Goal: Task Accomplishment & Management: Manage account settings

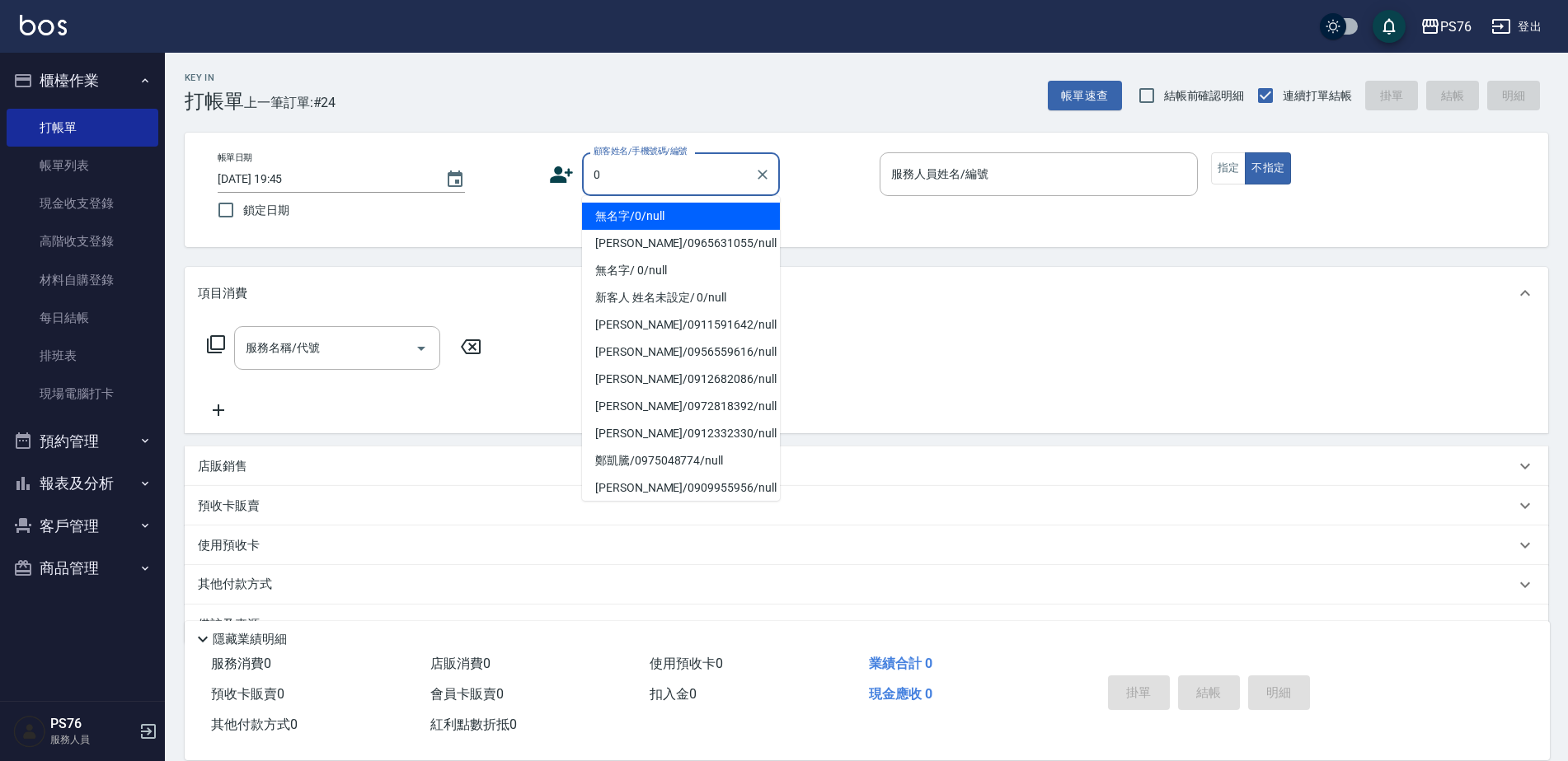
type input "無名字/0/null"
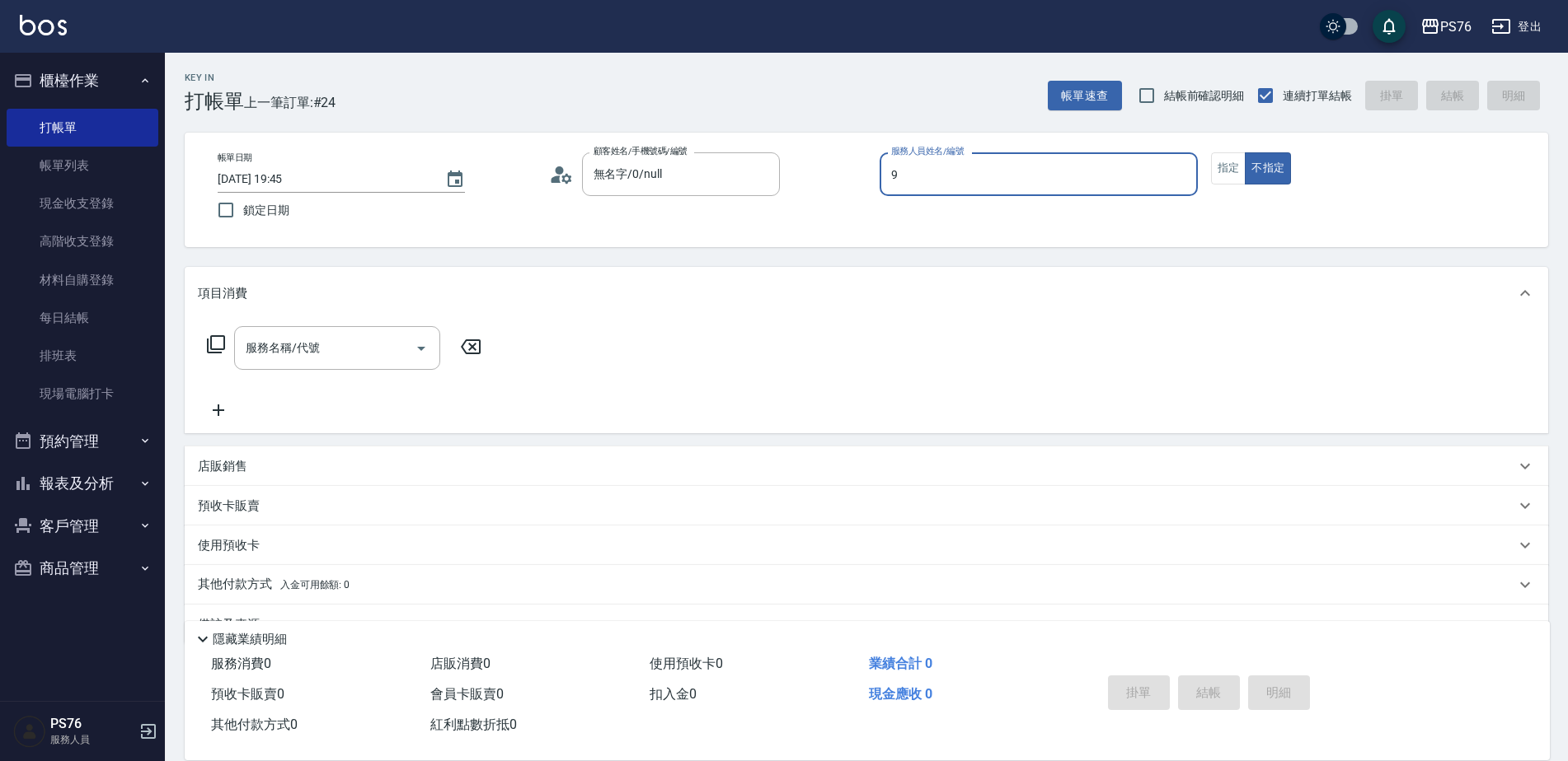
type input "[PERSON_NAME]-9"
type button "false"
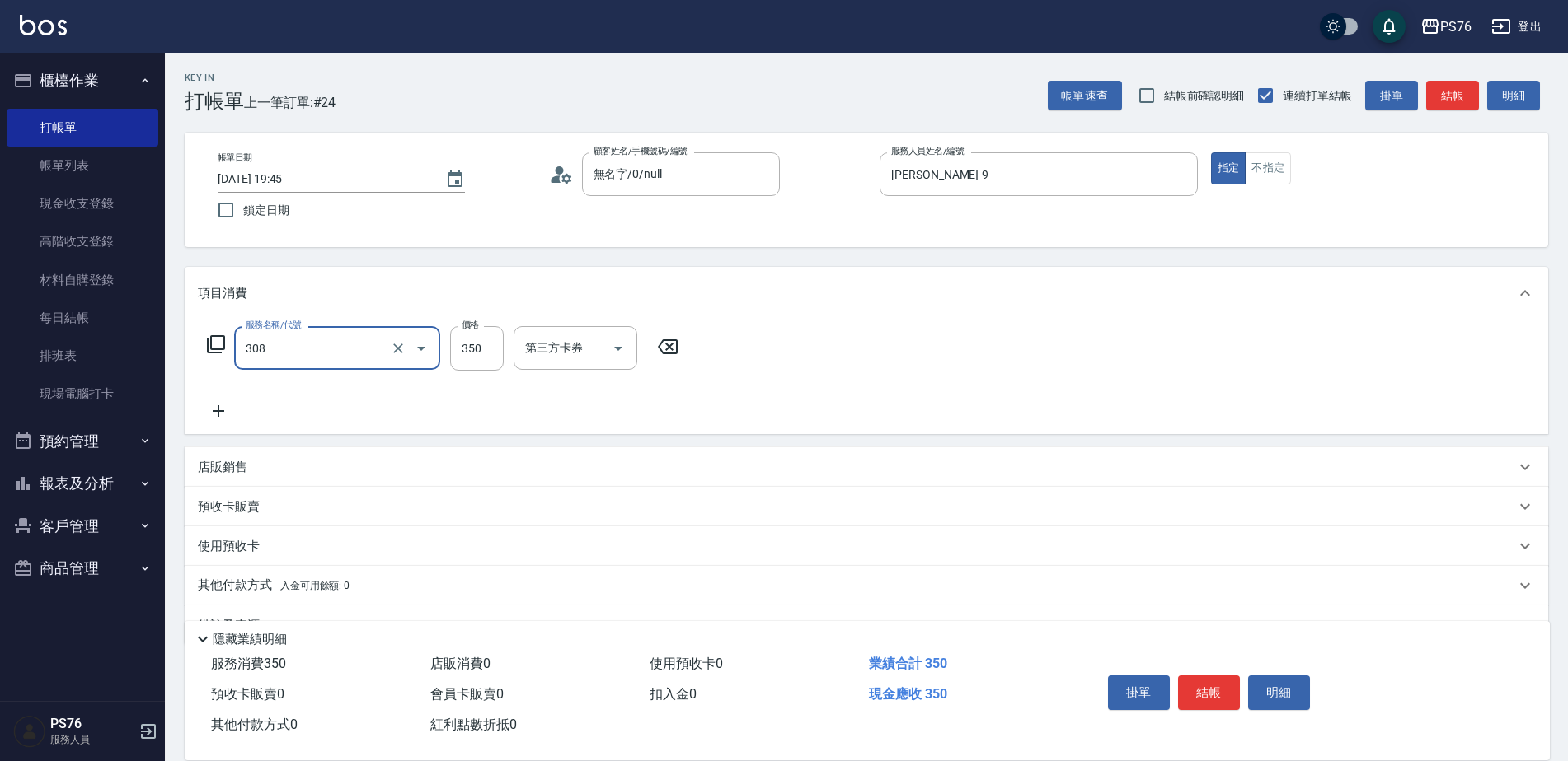
type input "洗+剪(308)"
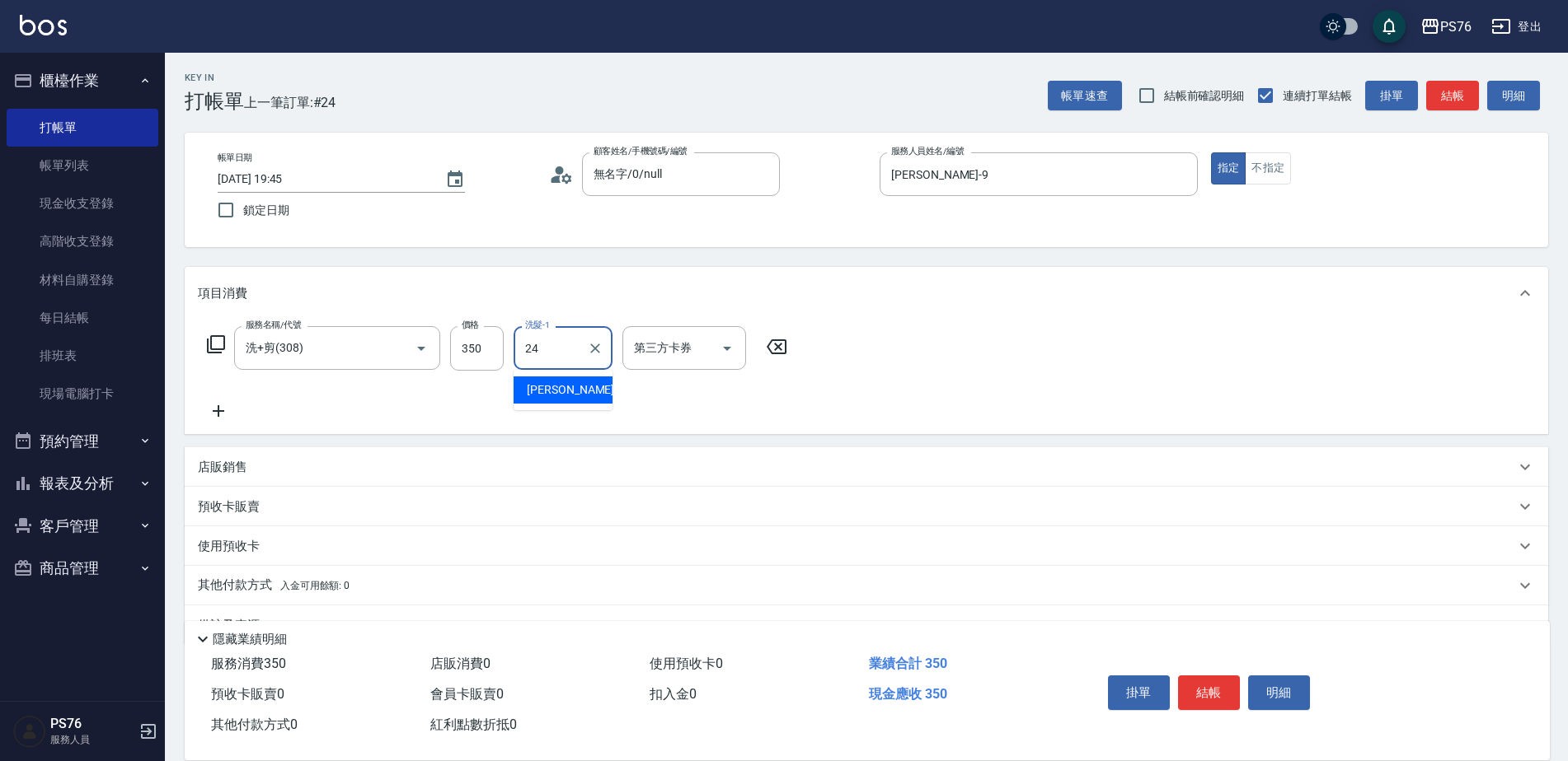
type input "[PERSON_NAME]-24"
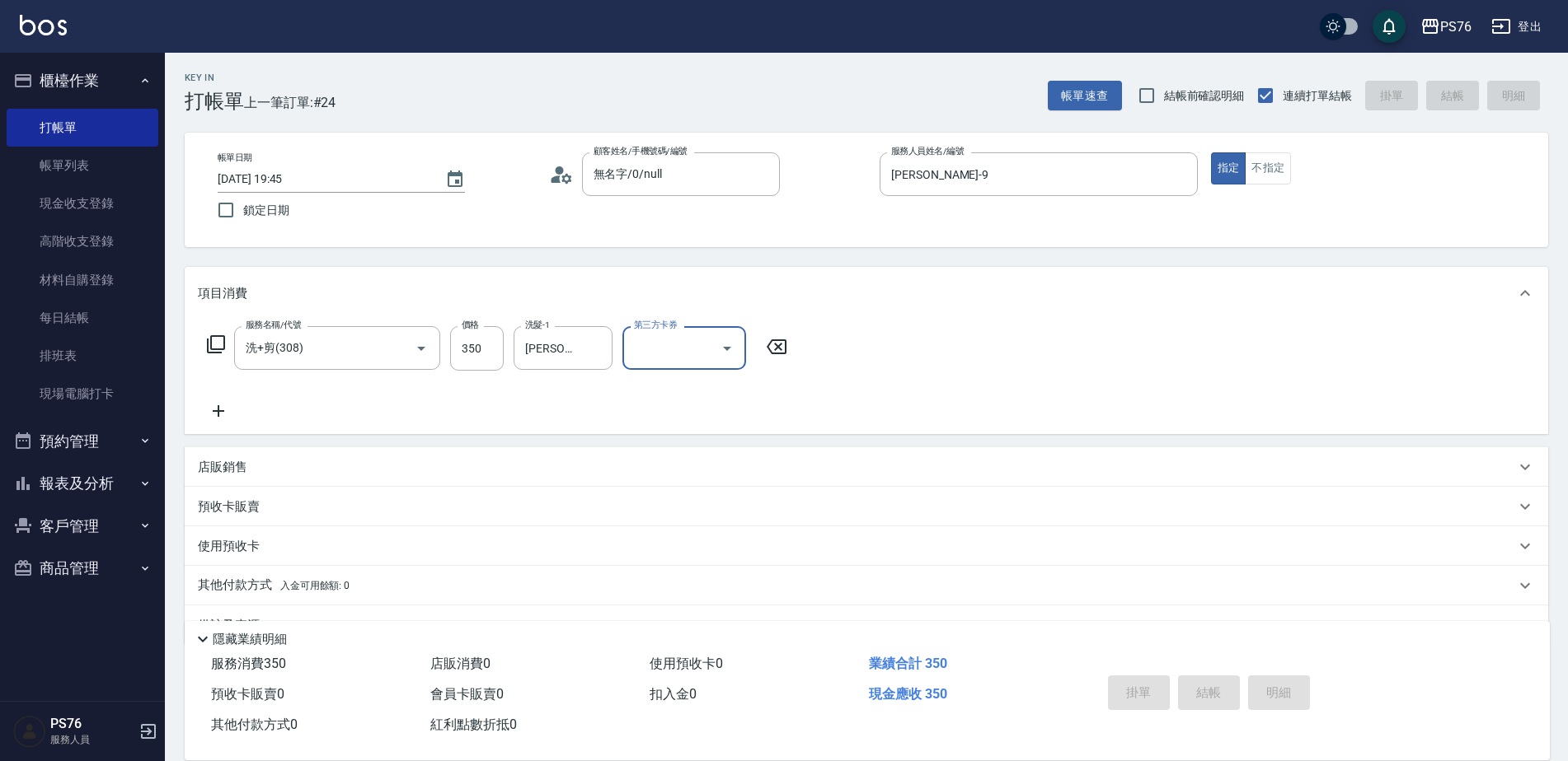
type input "[DATE] 20:51"
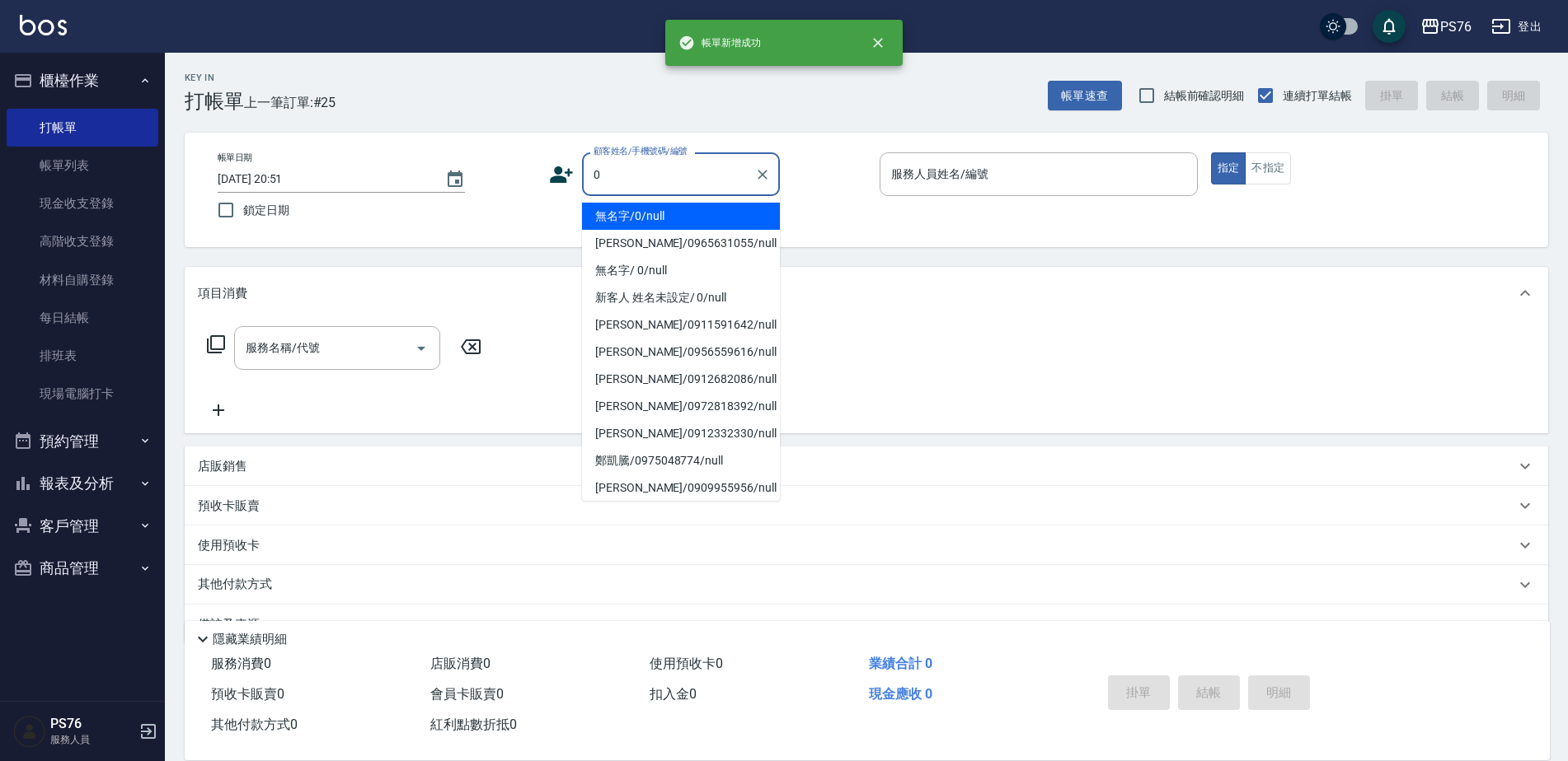
type input "無名字/0/null"
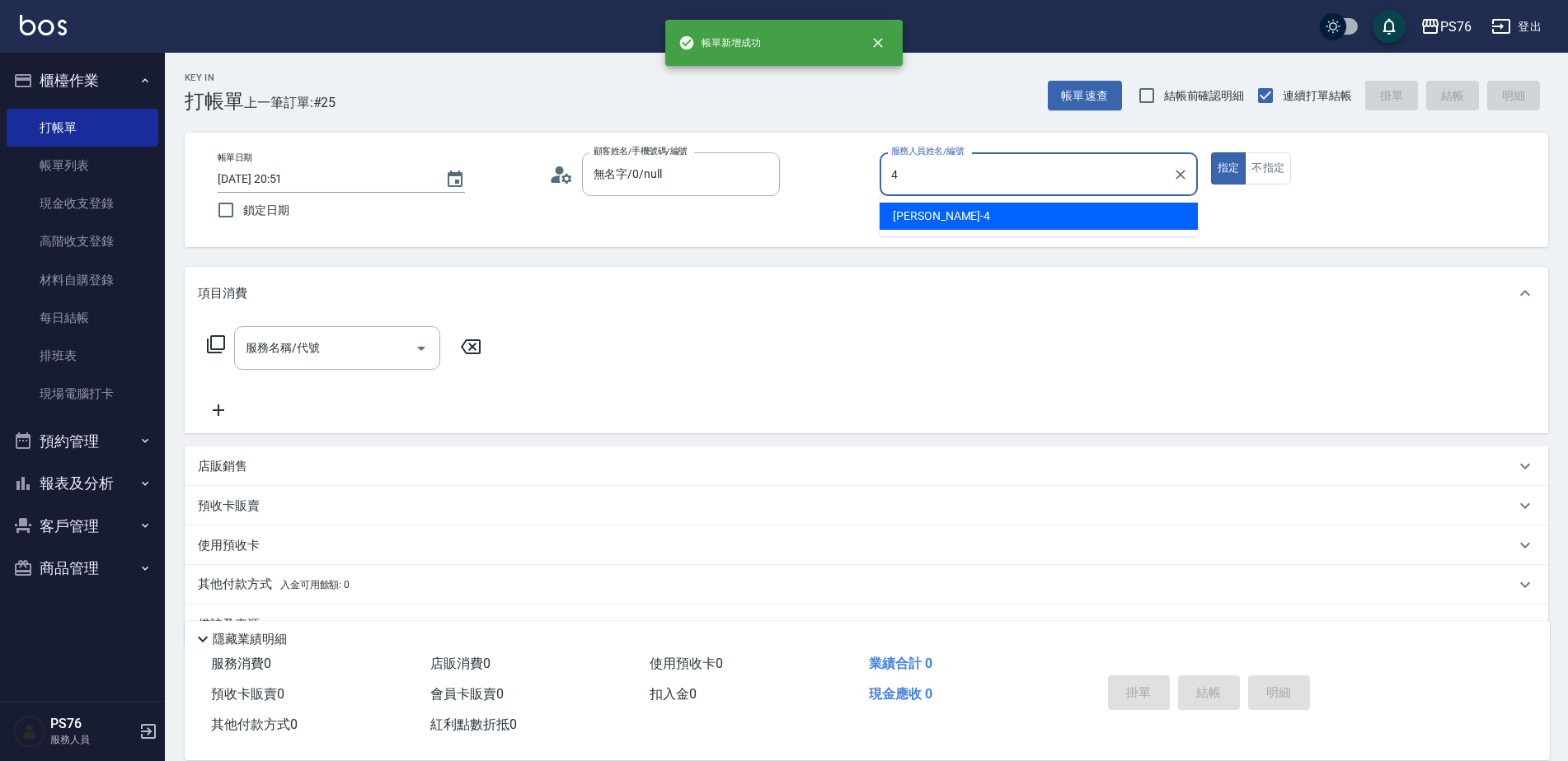
type input "[PERSON_NAME]-4"
type button "true"
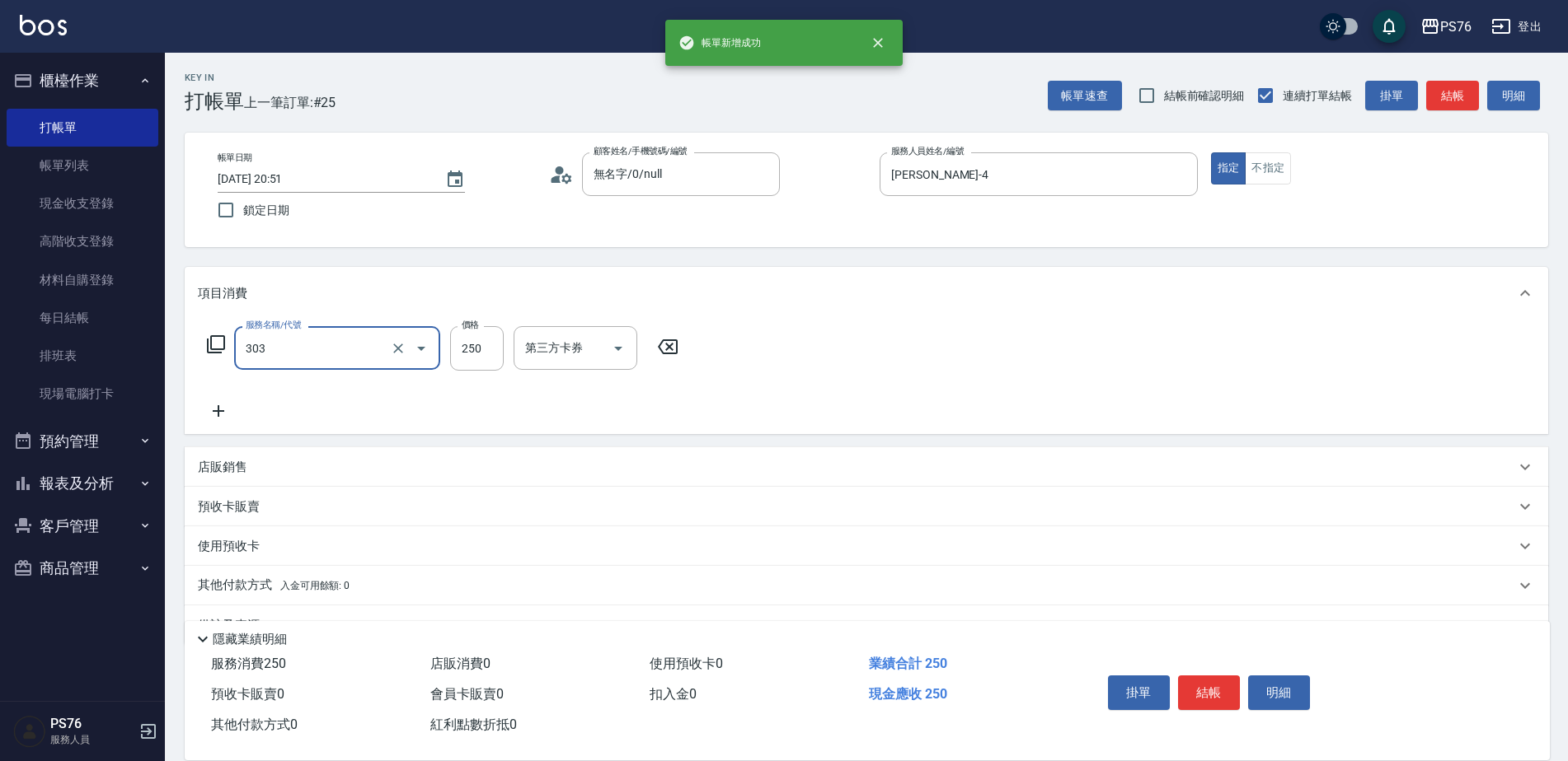
type input "剪髮(303)"
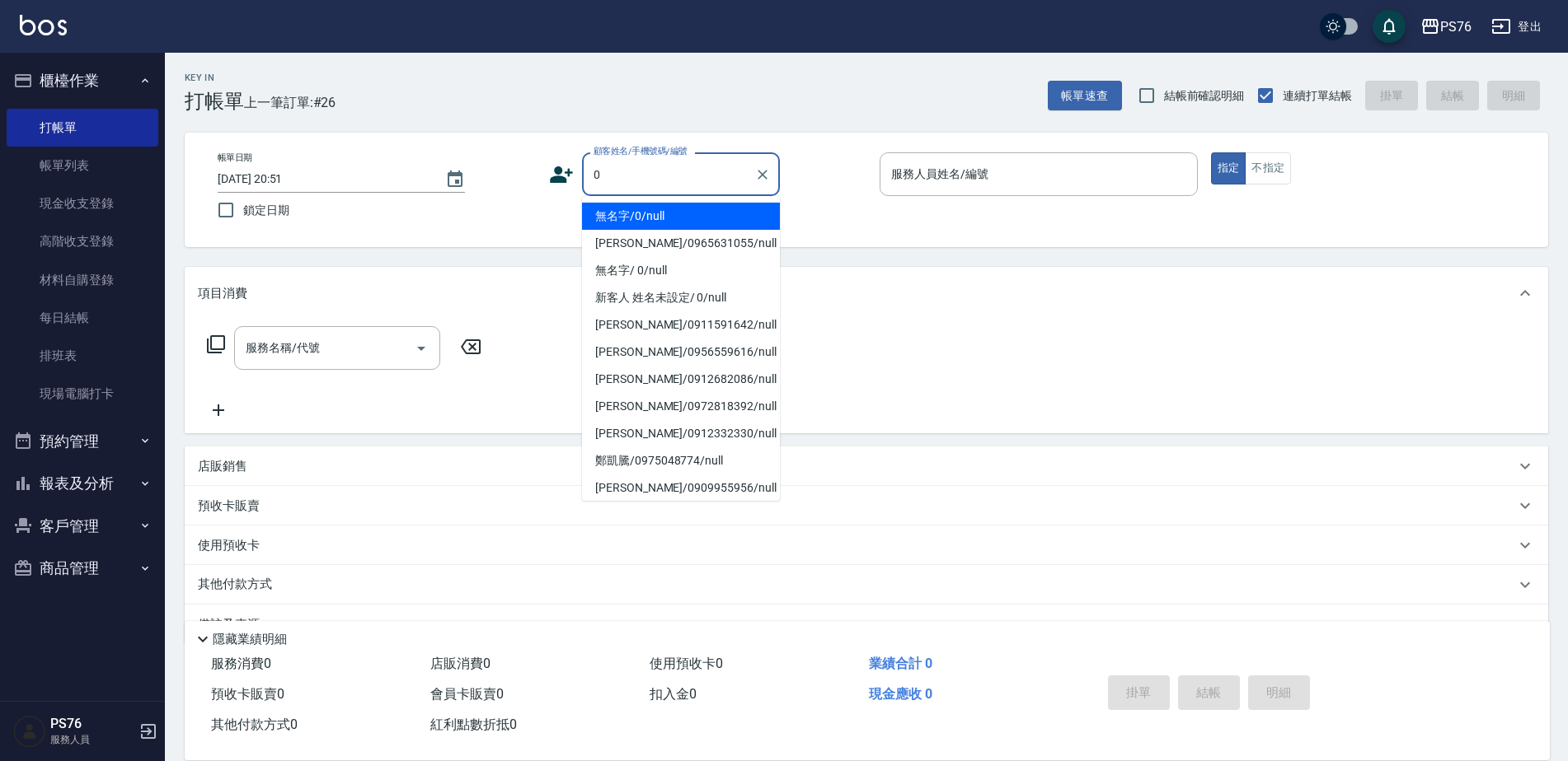
type input "無名字/0/null"
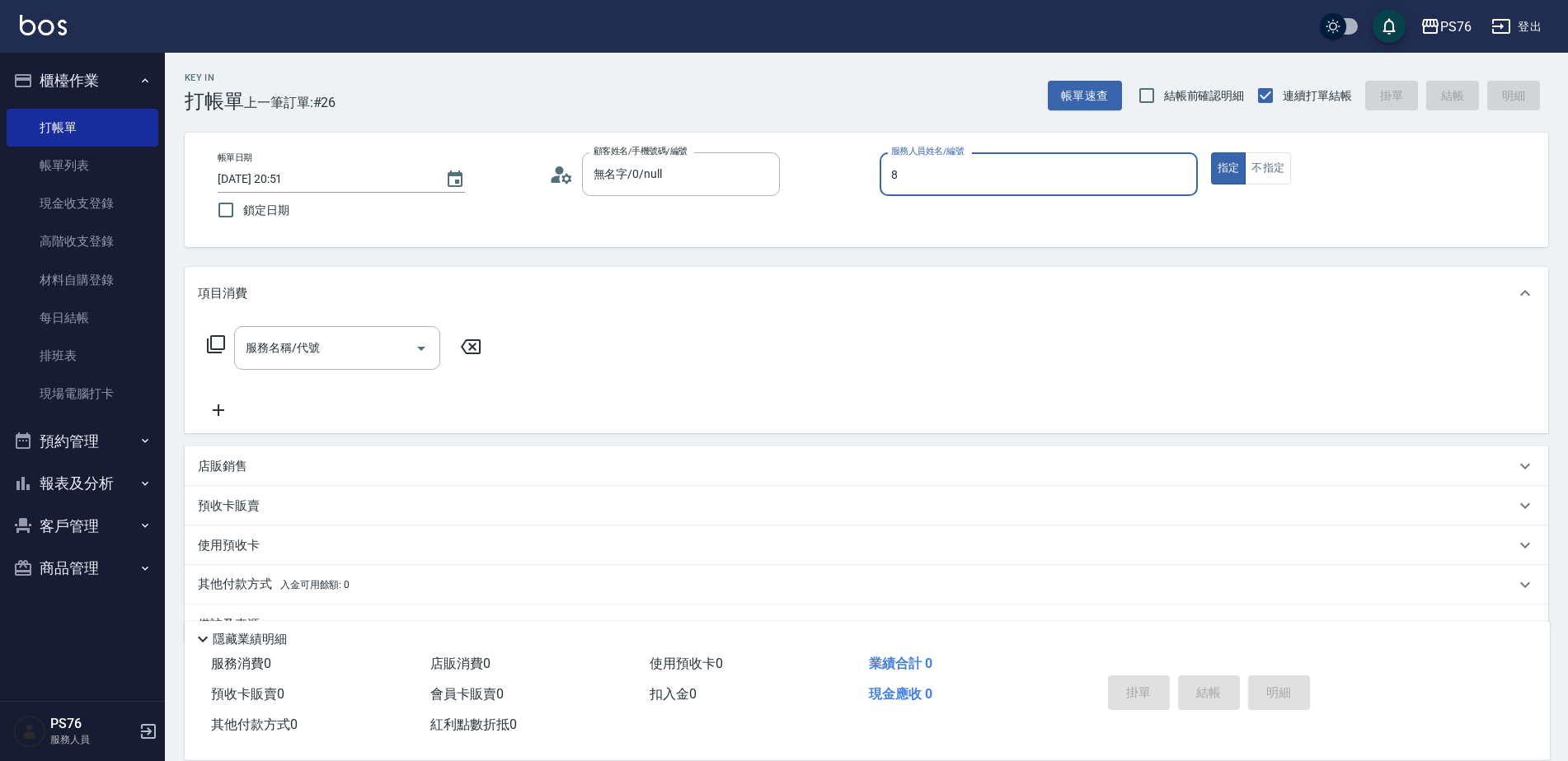
type input "[PERSON_NAME]-8"
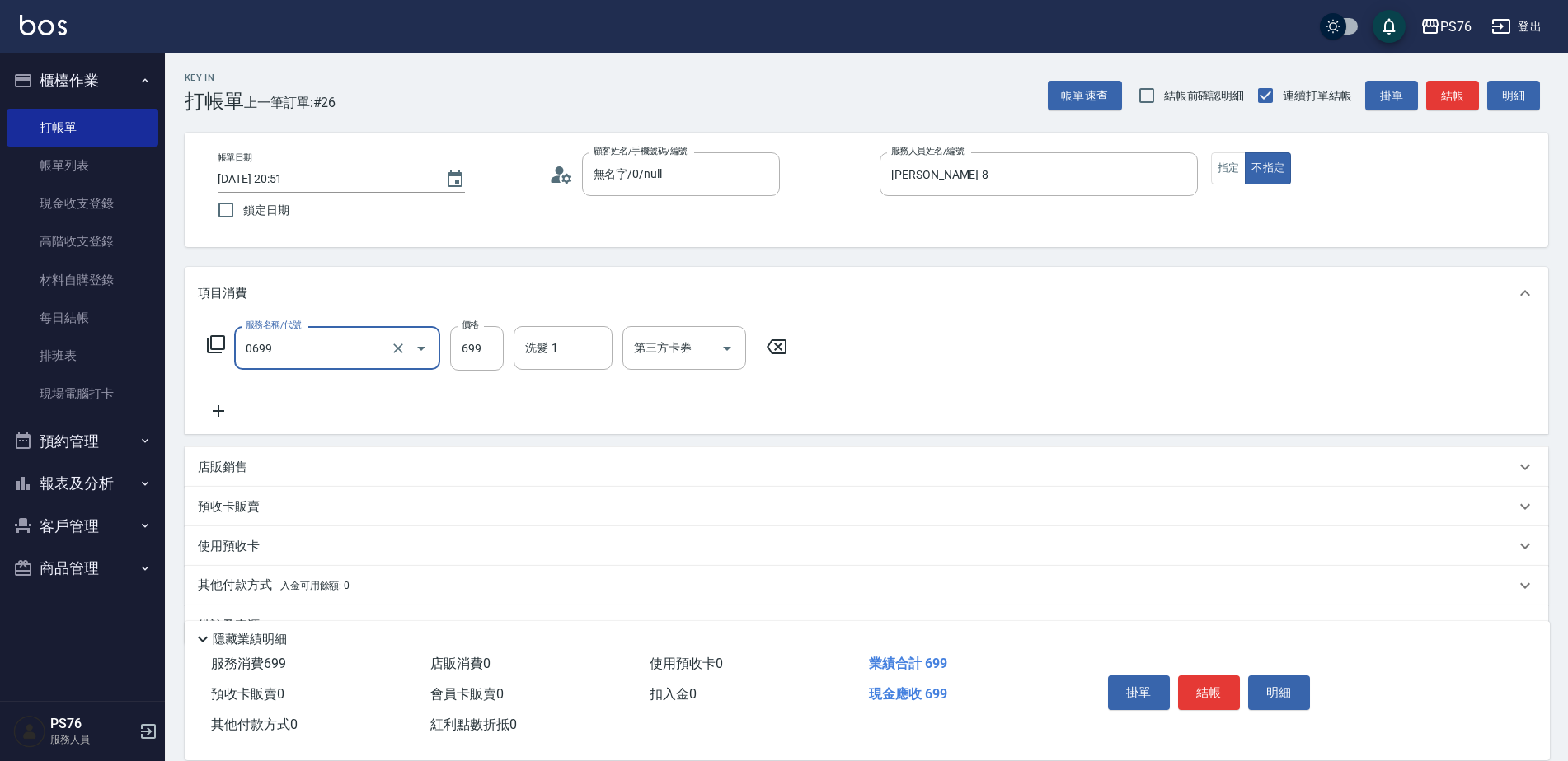
type input "精油SPA(0699)"
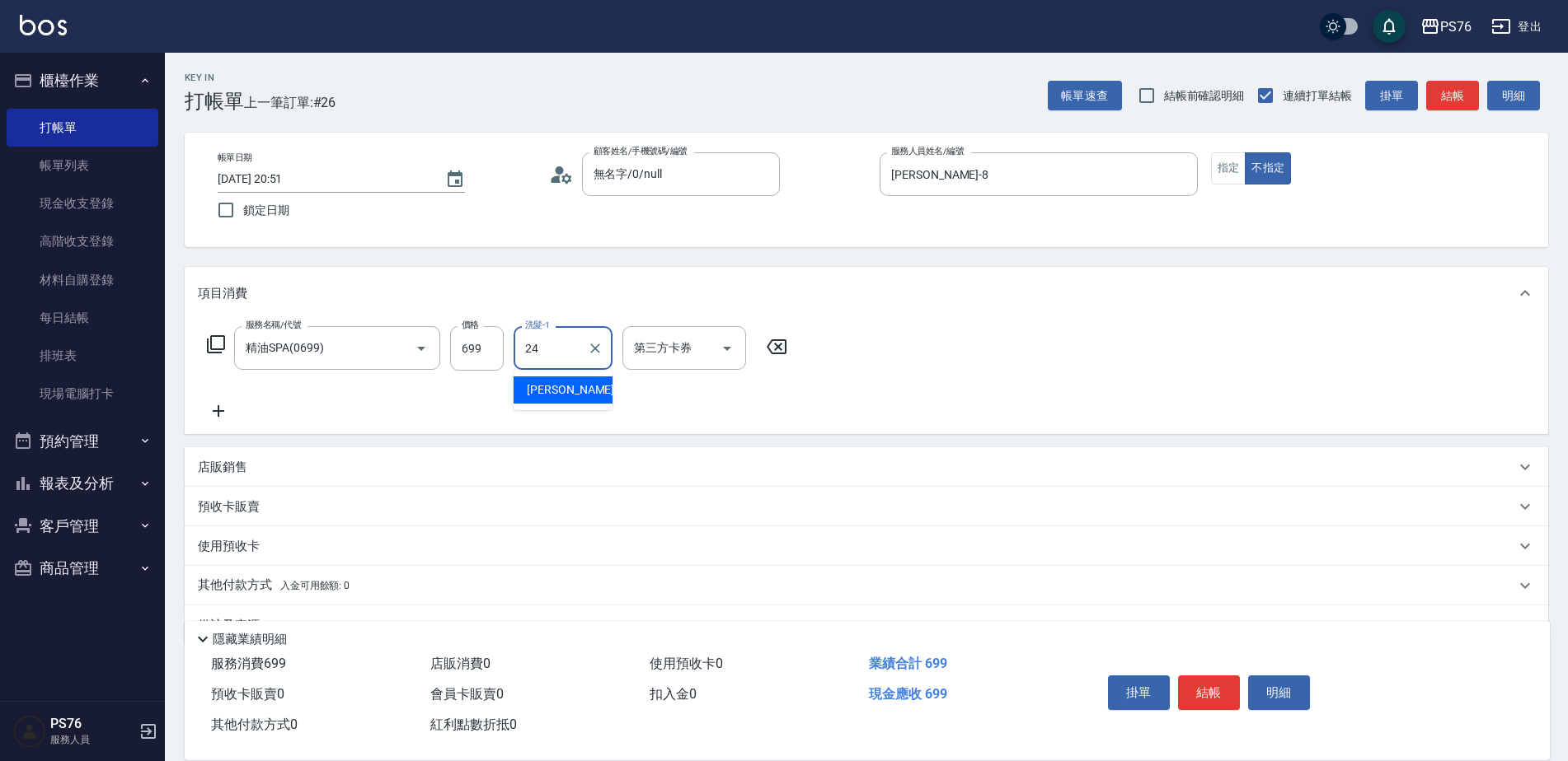
type input "[PERSON_NAME]-24"
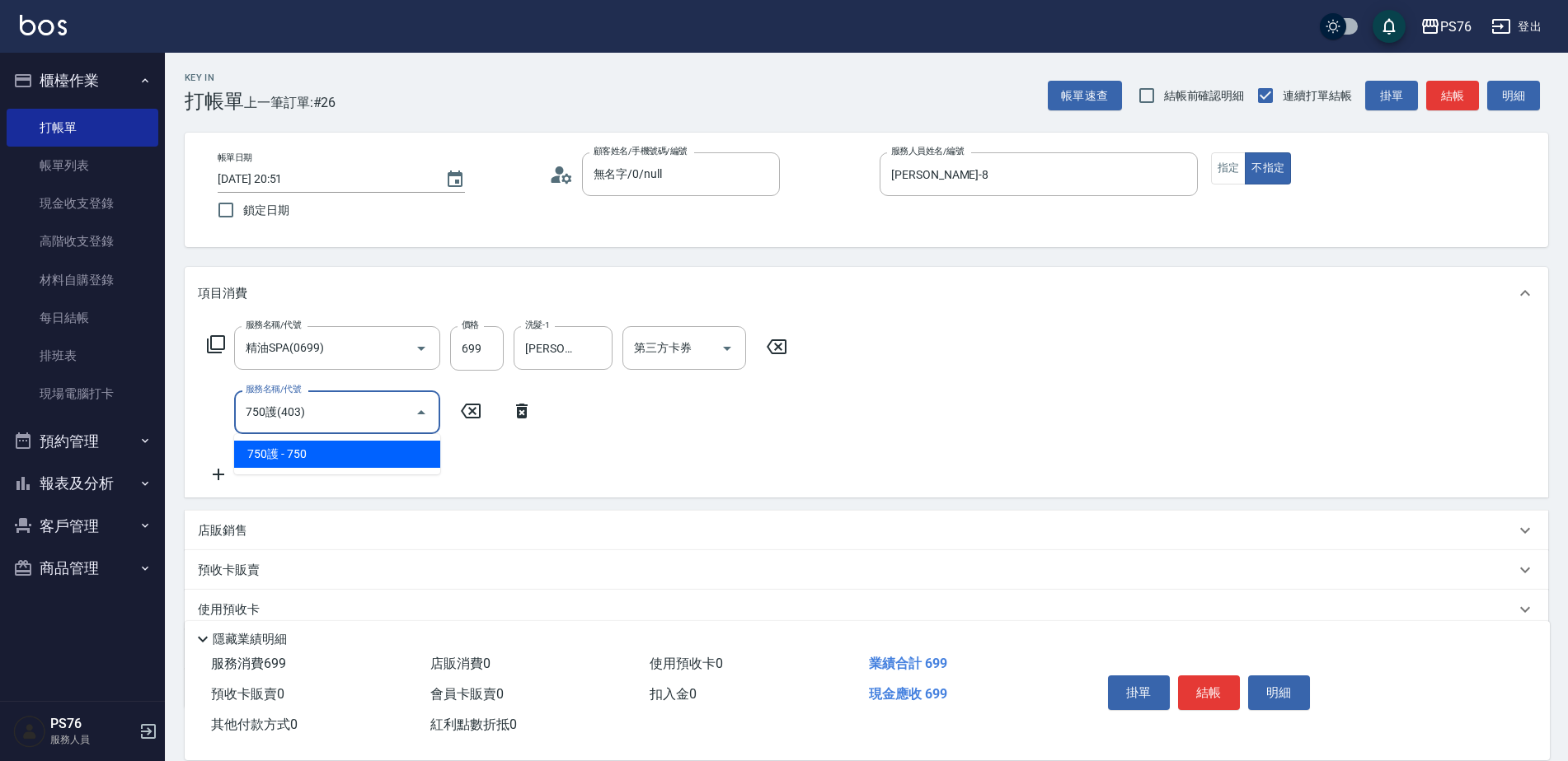
type input "750護(403)"
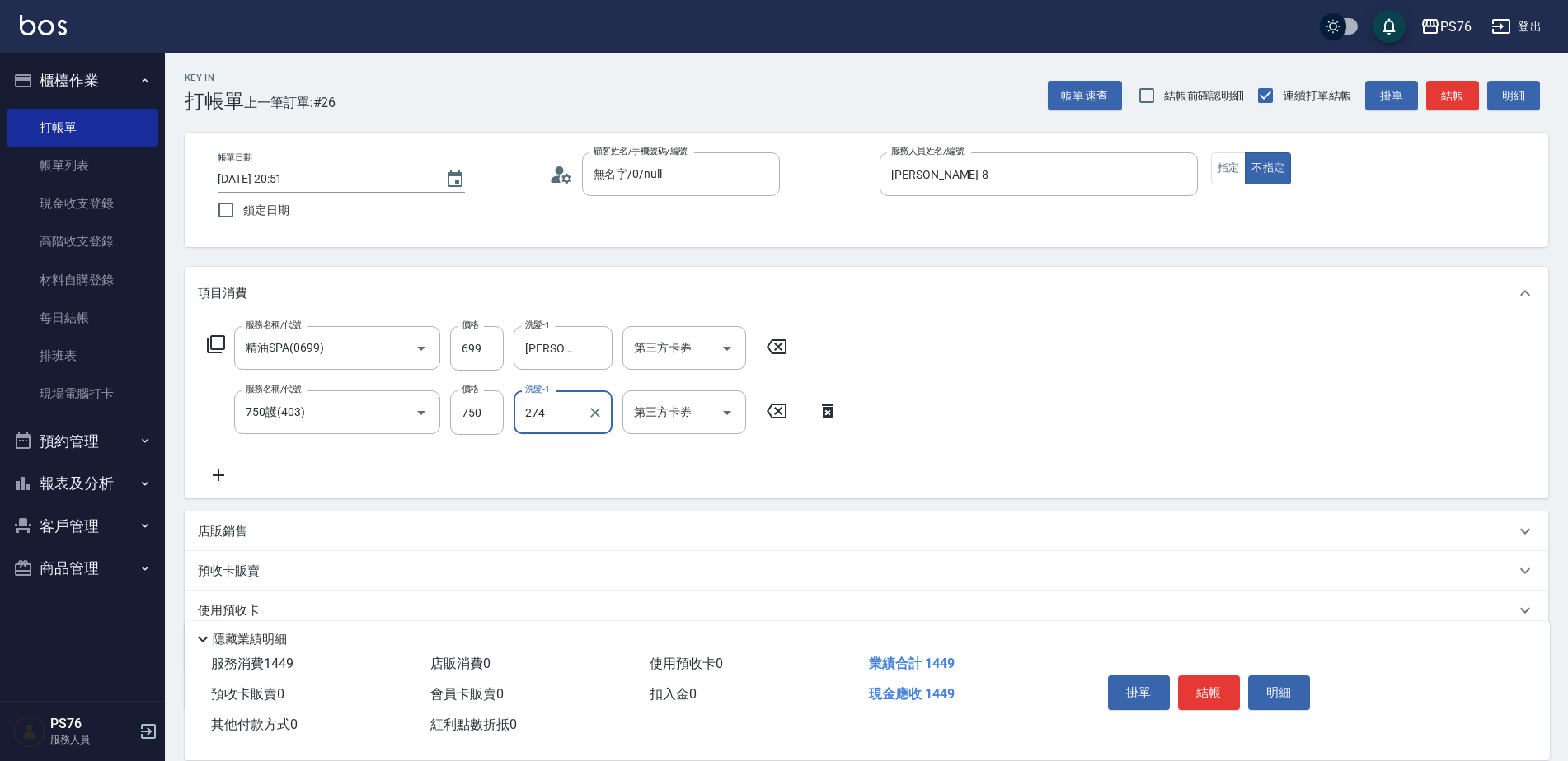
type input "274"
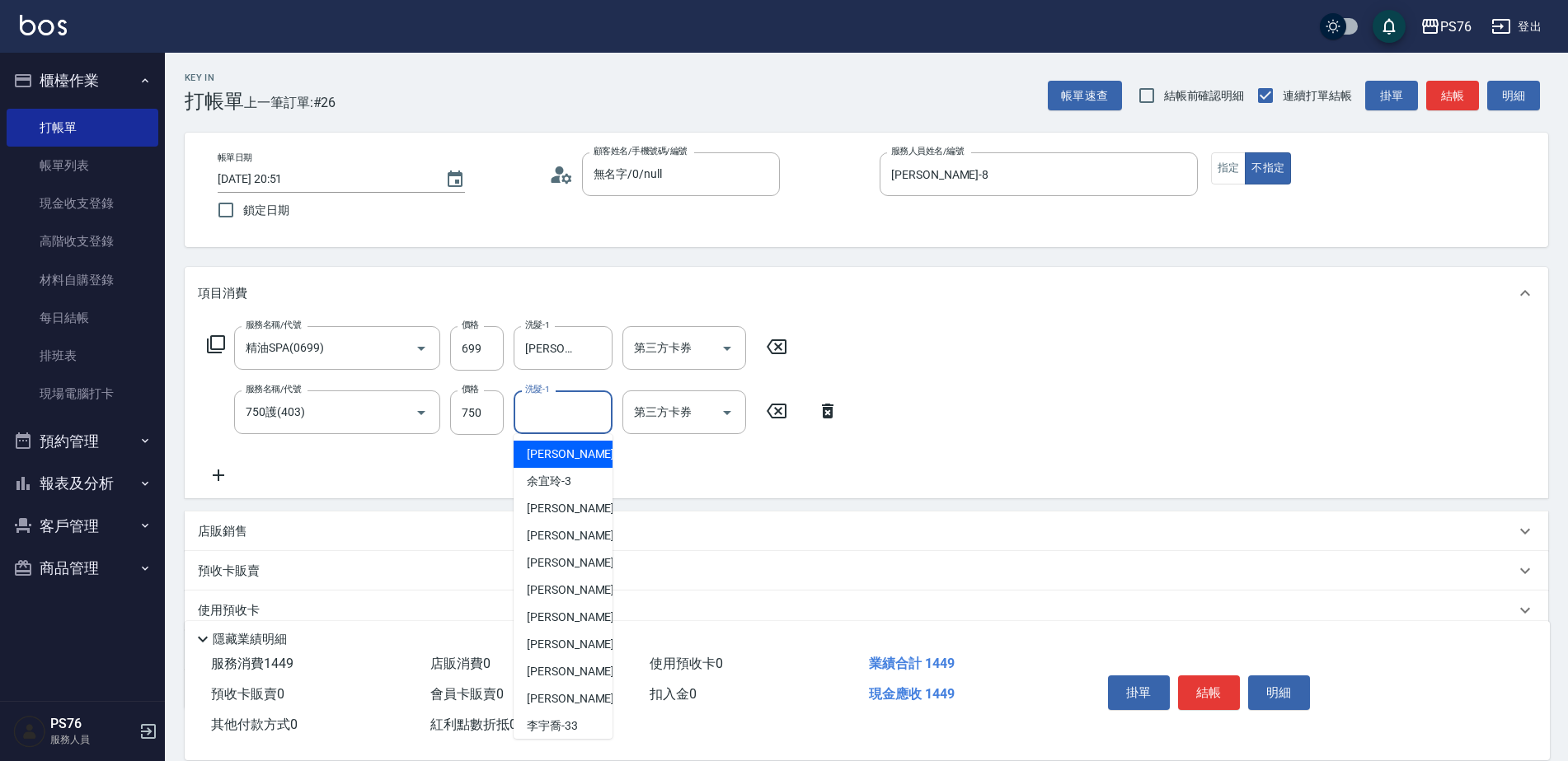
drag, startPoint x: 564, startPoint y: 416, endPoint x: 594, endPoint y: 409, distance: 30.8
click at [593, 409] on input "洗髮-1" at bounding box center [562, 412] width 84 height 29
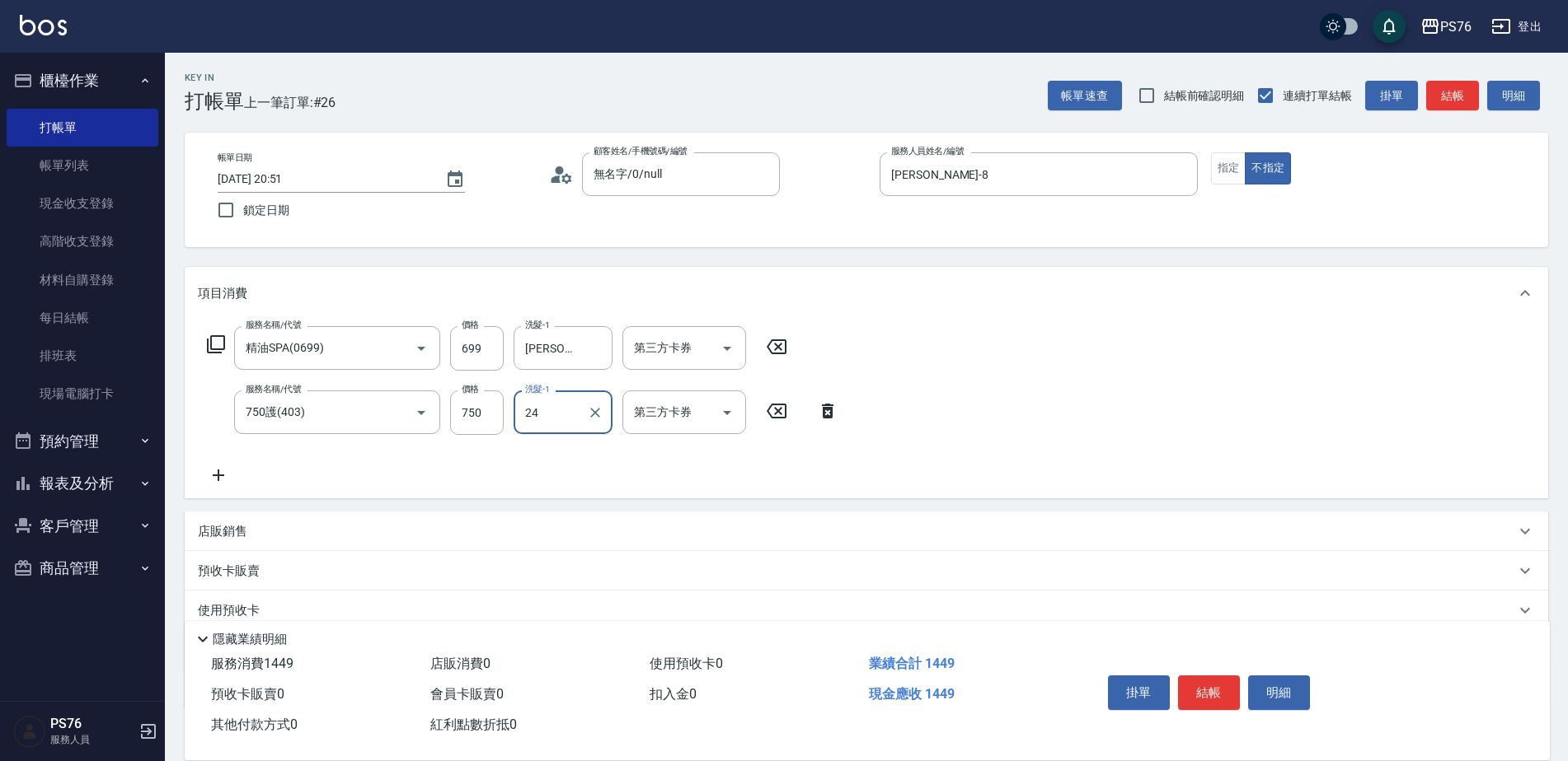
type input "[PERSON_NAME]-24"
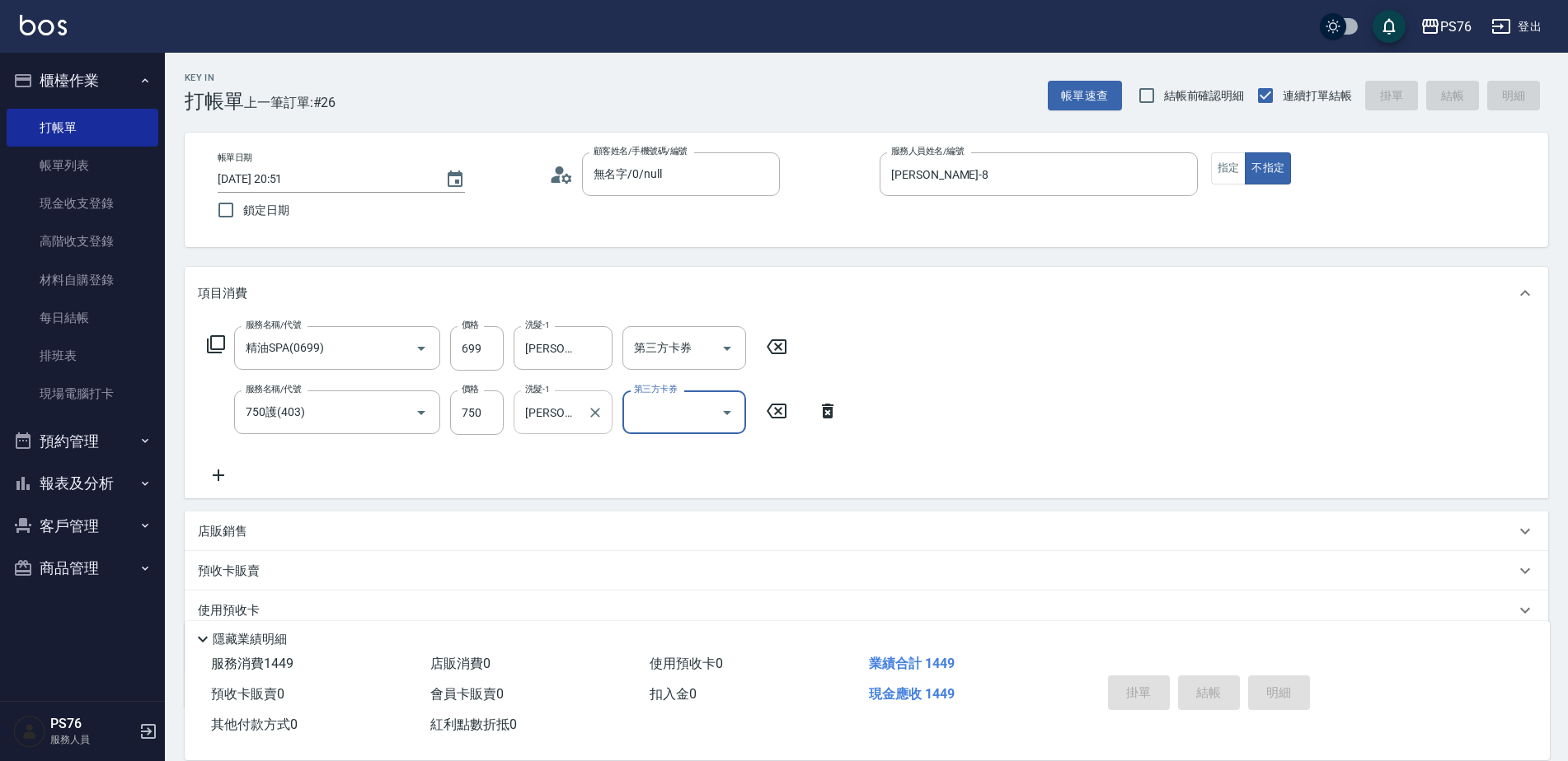
type input "[DATE] 21:04"
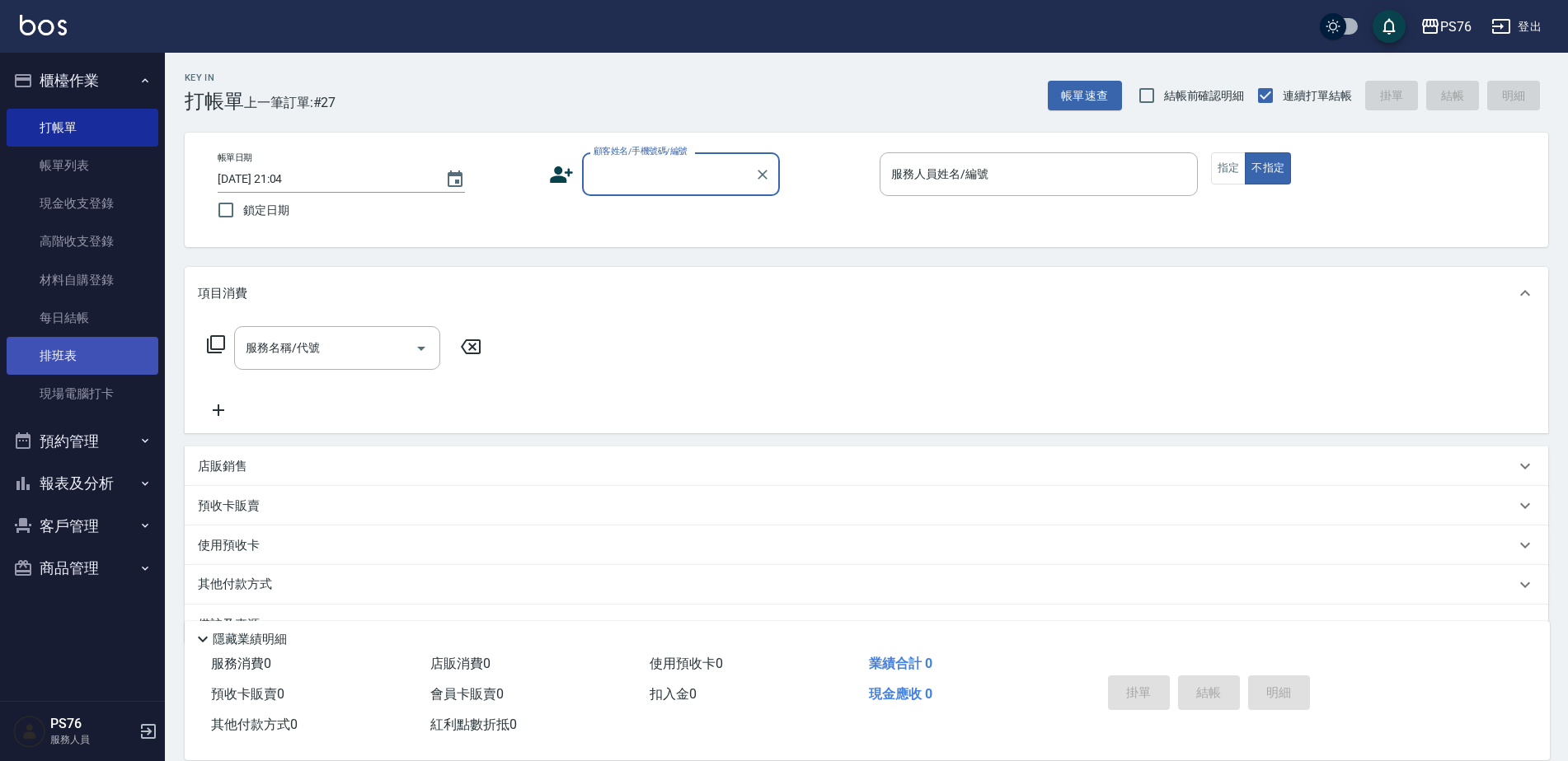
drag, startPoint x: 99, startPoint y: 309, endPoint x: 113, endPoint y: 351, distance: 44.3
click at [99, 309] on link "每日結帳" at bounding box center [82, 318] width 152 height 38
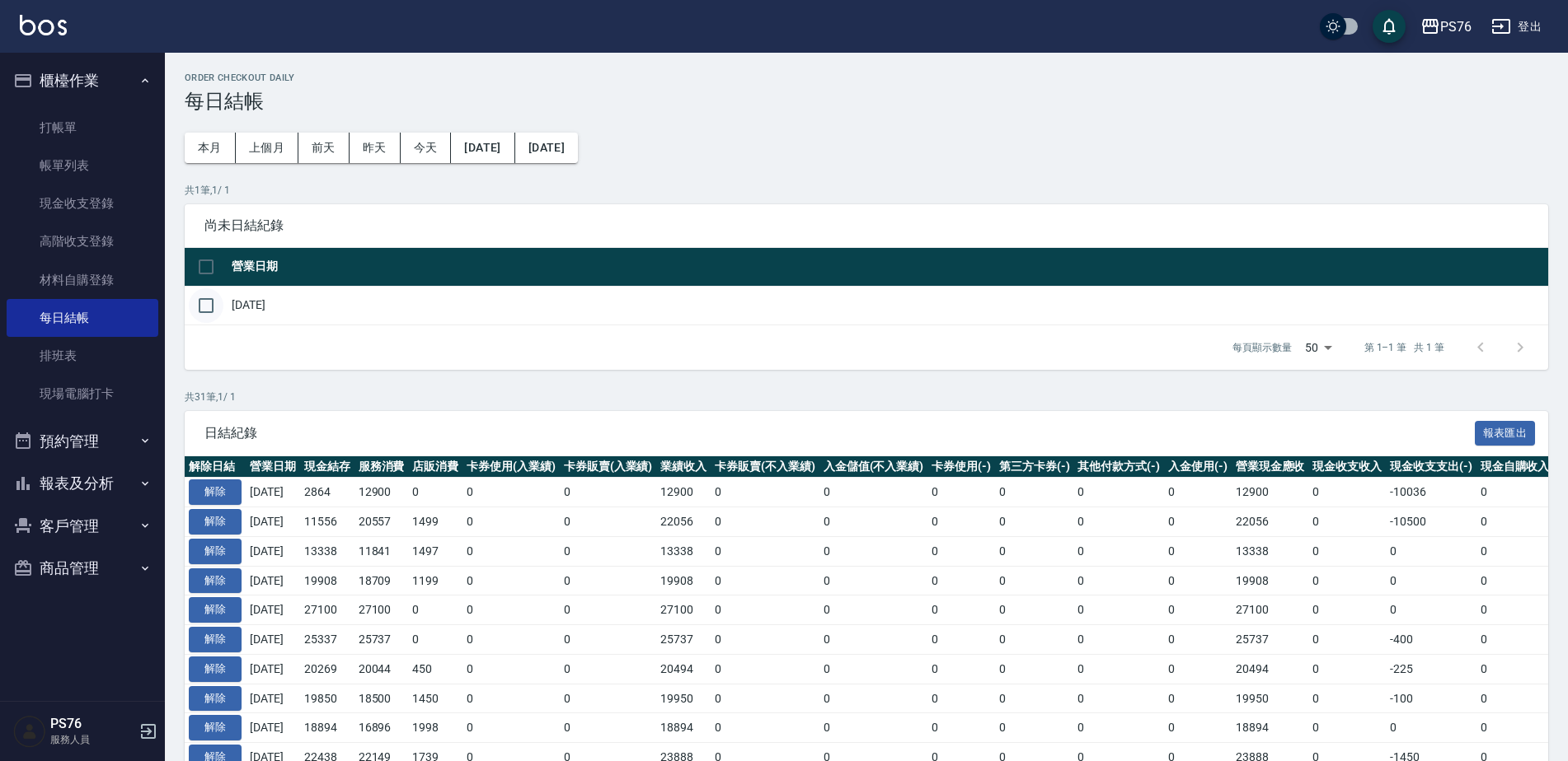
click at [202, 304] on input "checkbox" at bounding box center [206, 306] width 34 height 34
checkbox input "true"
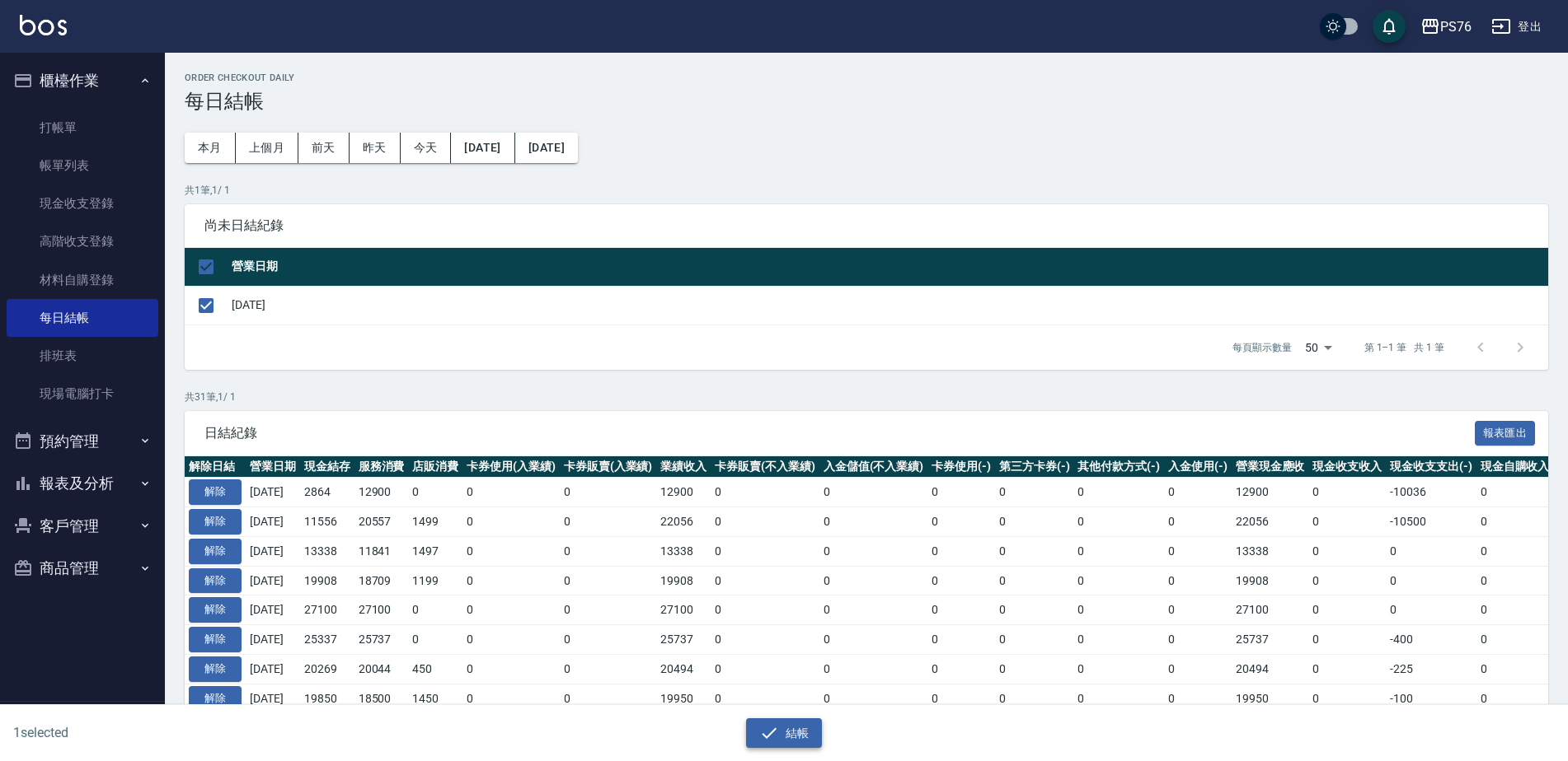
click at [781, 741] on button "結帳" at bounding box center [784, 734] width 76 height 31
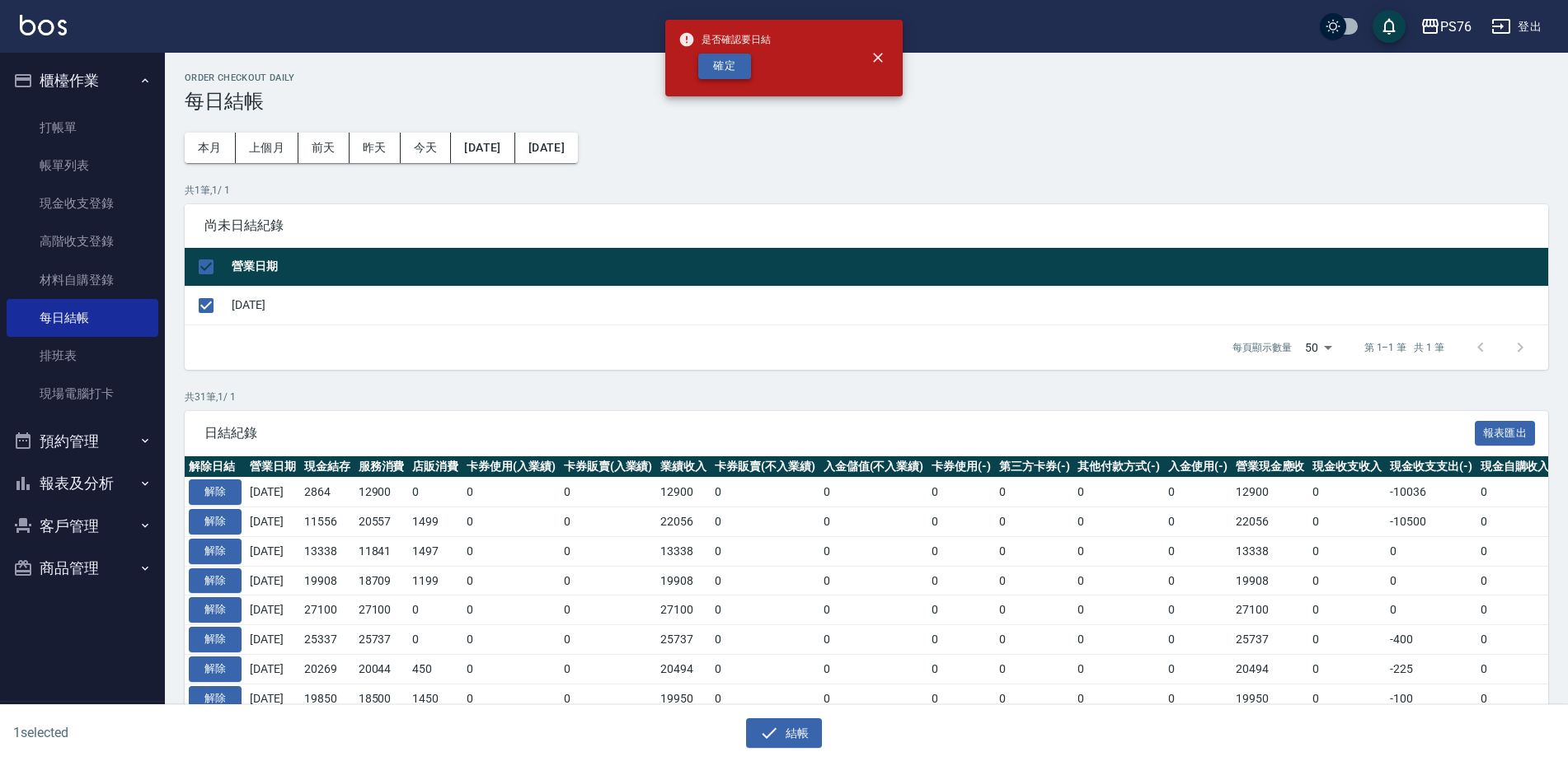
click at [717, 76] on button "確定" at bounding box center [724, 66] width 53 height 26
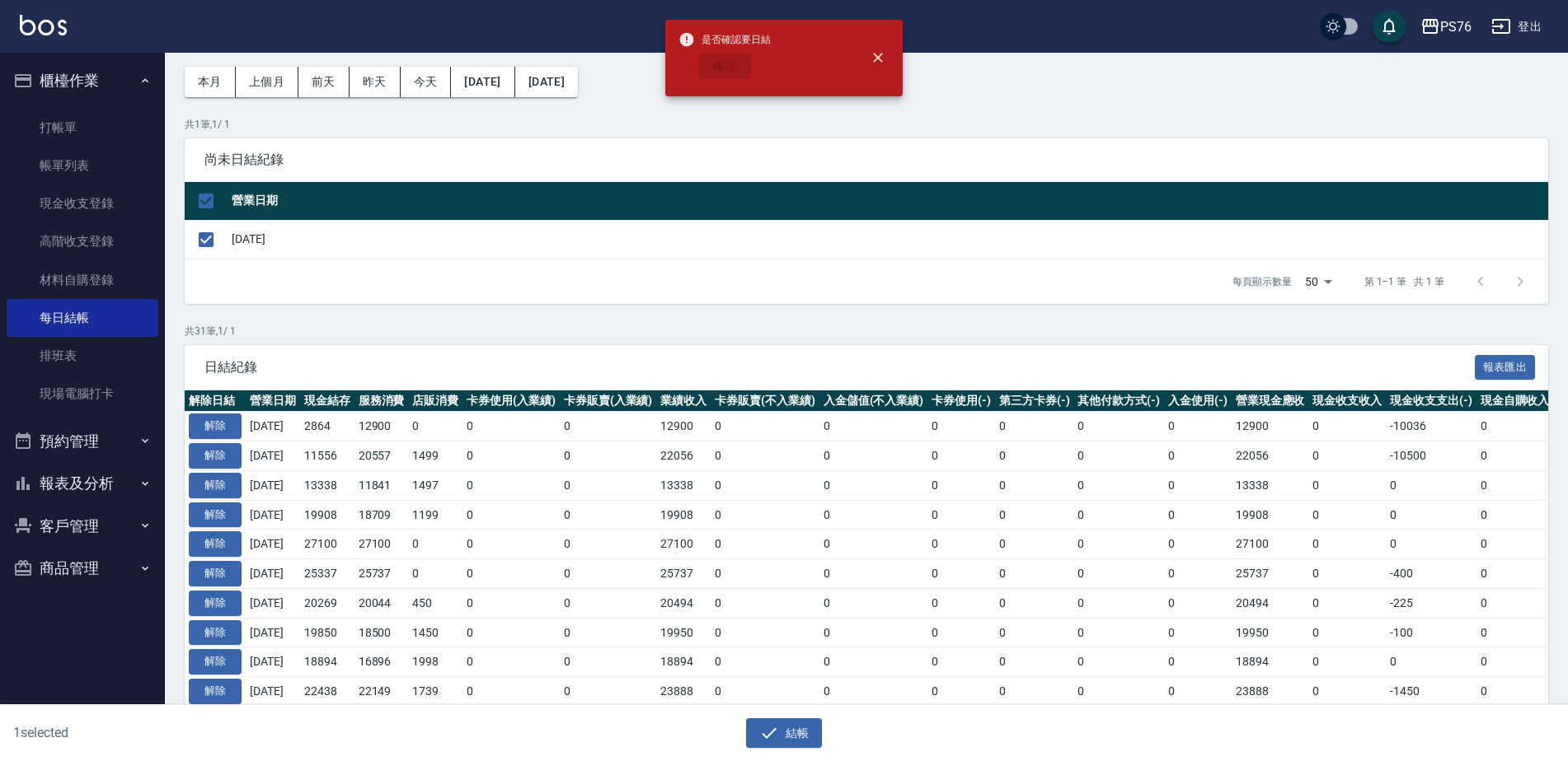
checkbox input "false"
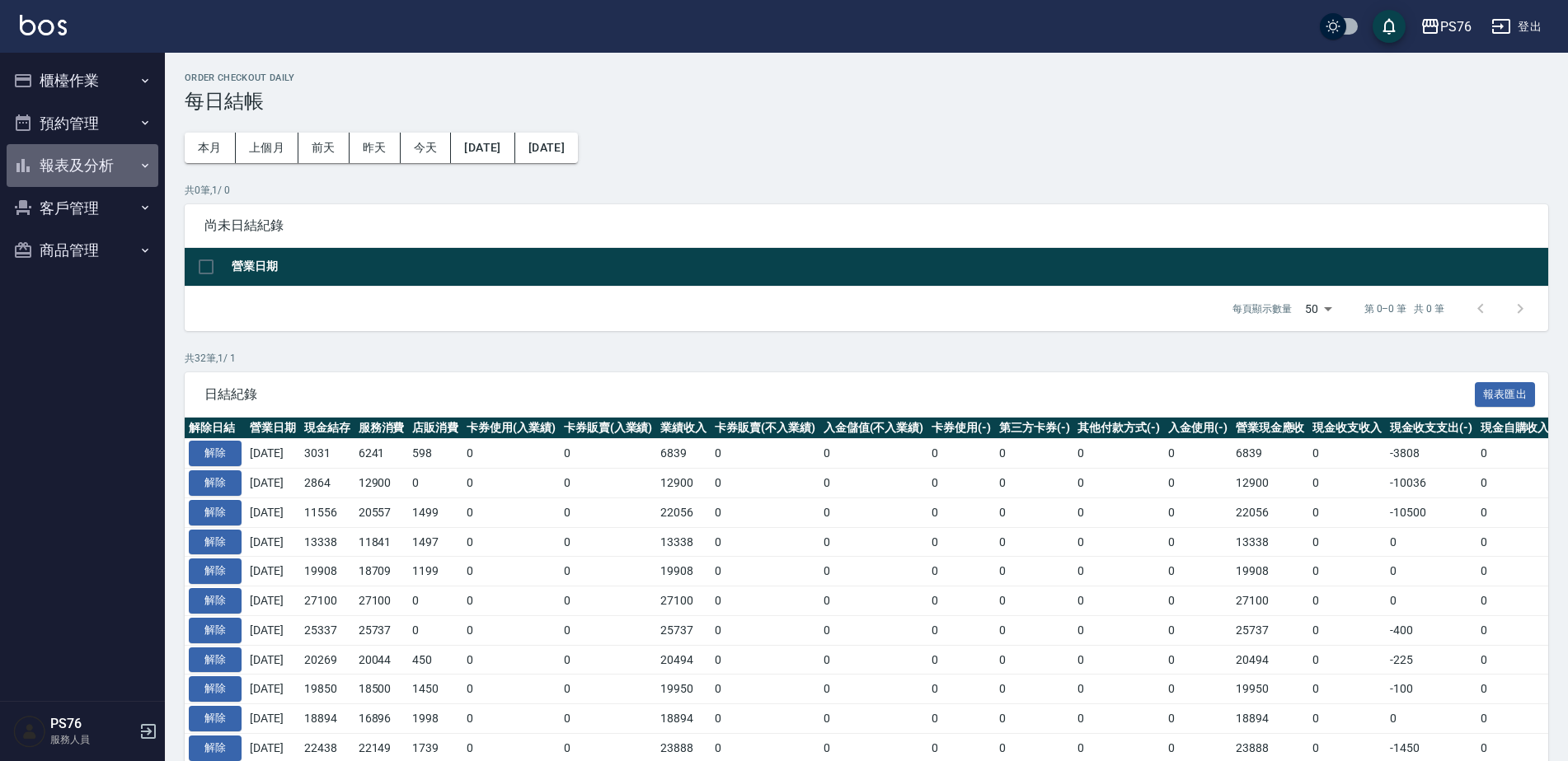
click at [88, 159] on button "報表及分析" at bounding box center [82, 165] width 152 height 43
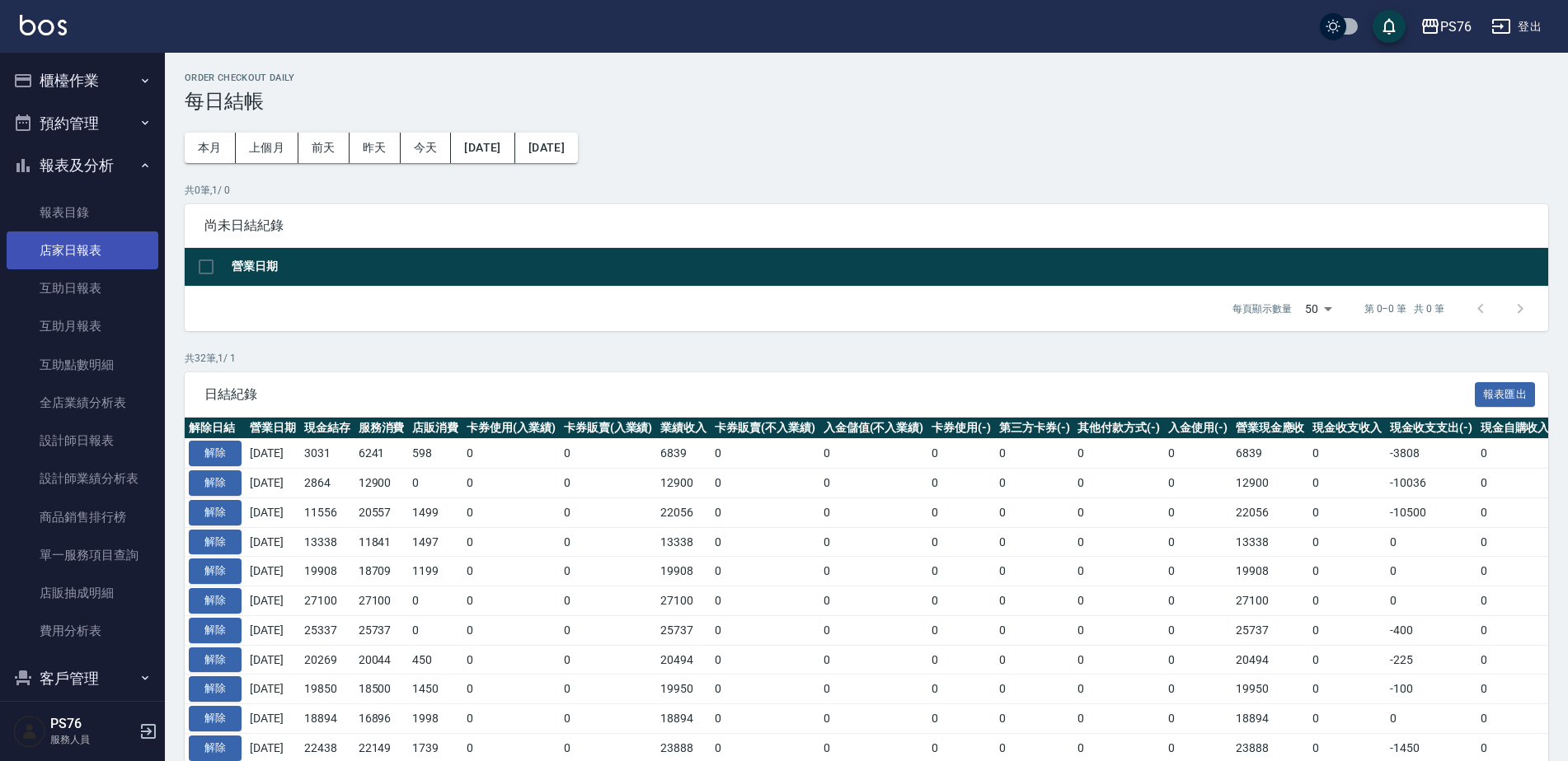
click at [97, 243] on link "店家日報表" at bounding box center [82, 251] width 152 height 38
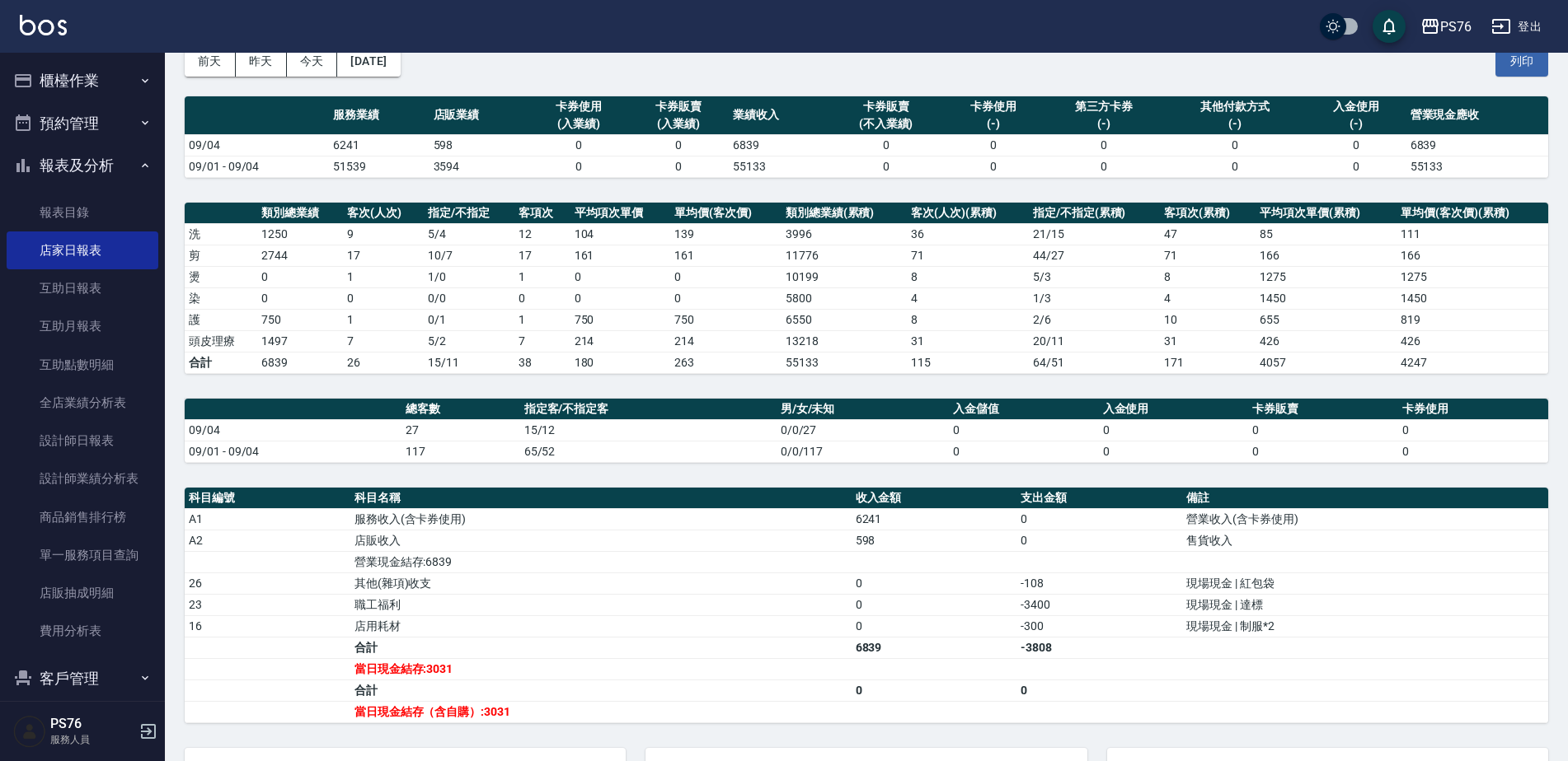
scroll to position [96, 0]
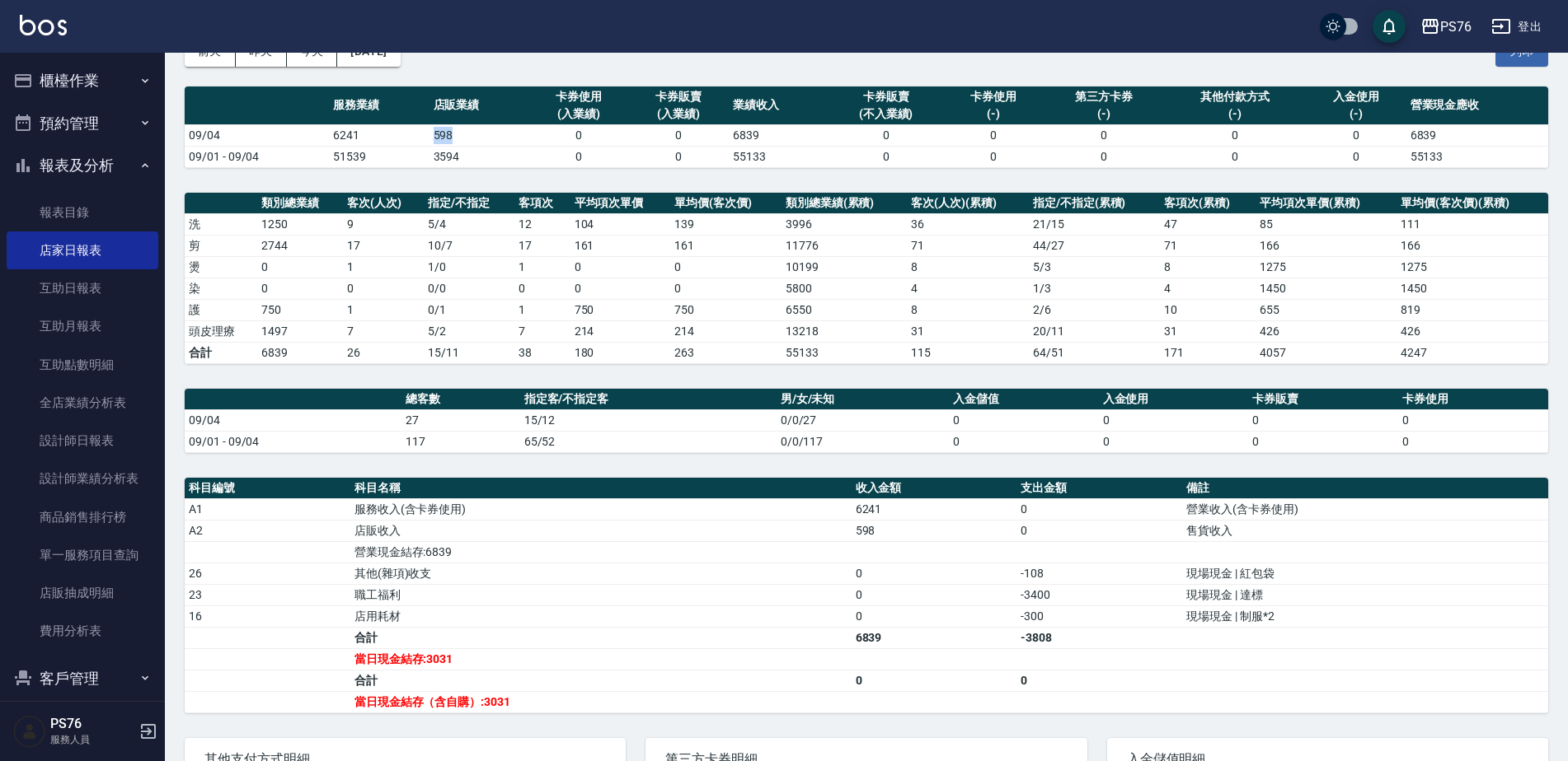
drag, startPoint x: 434, startPoint y: 130, endPoint x: 465, endPoint y: 137, distance: 31.8
click at [465, 137] on td "598" at bounding box center [479, 135] width 99 height 21
drag, startPoint x: 465, startPoint y: 137, endPoint x: 485, endPoint y: 277, distance: 141.4
click at [504, 222] on td "5 / 4" at bounding box center [469, 224] width 91 height 21
drag, startPoint x: 336, startPoint y: 308, endPoint x: 346, endPoint y: 308, distance: 10.0
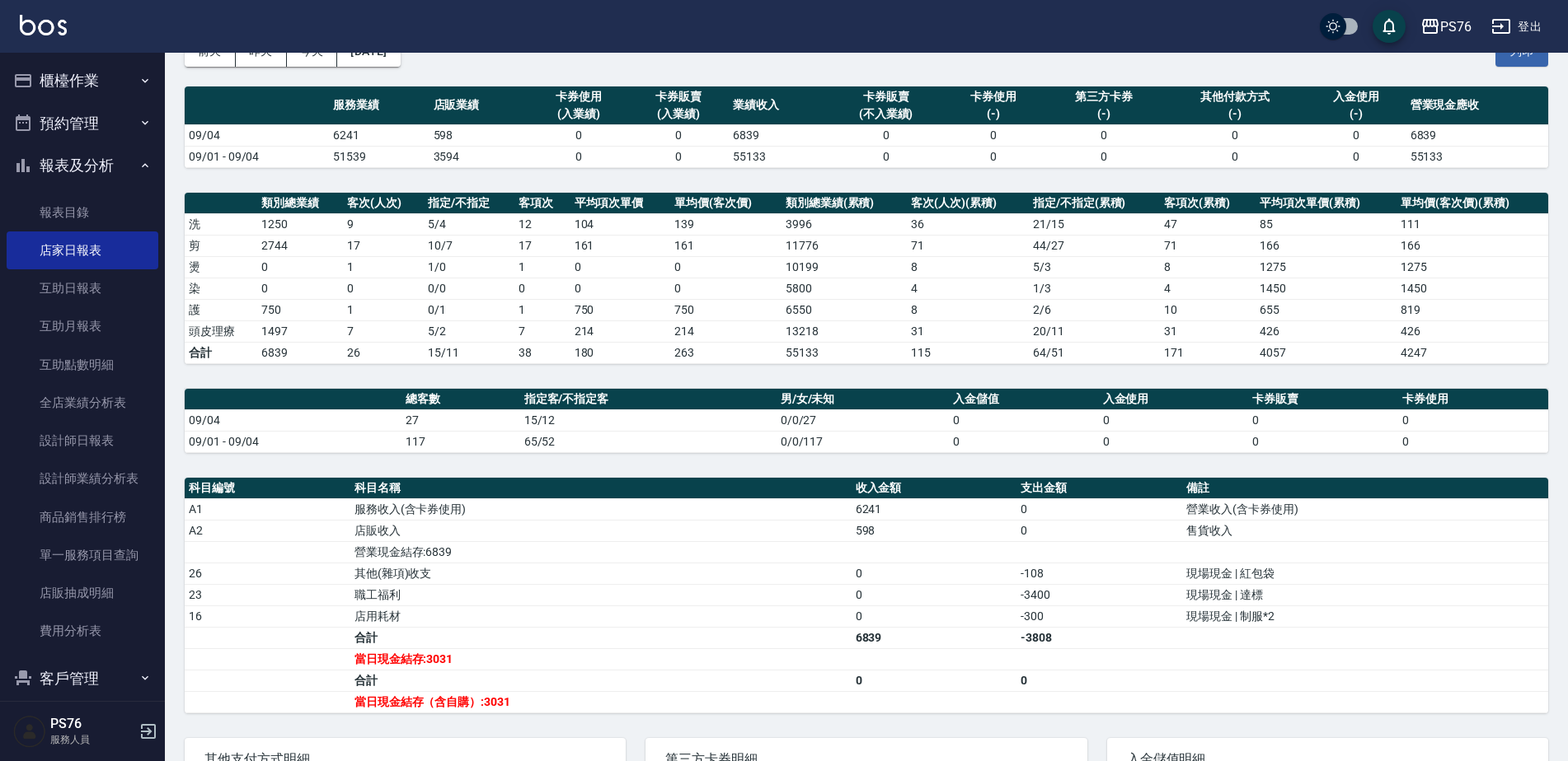
click at [346, 308] on tr "護 750 1 0 / 1 1 750 750 6550 8 2 / 6 10 655 819" at bounding box center [866, 309] width 1364 height 21
click at [346, 352] on td "26" at bounding box center [383, 352] width 81 height 21
drag, startPoint x: 344, startPoint y: 328, endPoint x: 352, endPoint y: 329, distance: 8.1
click at [352, 329] on td "7" at bounding box center [383, 331] width 81 height 21
drag, startPoint x: 352, startPoint y: 329, endPoint x: 527, endPoint y: 410, distance: 192.8
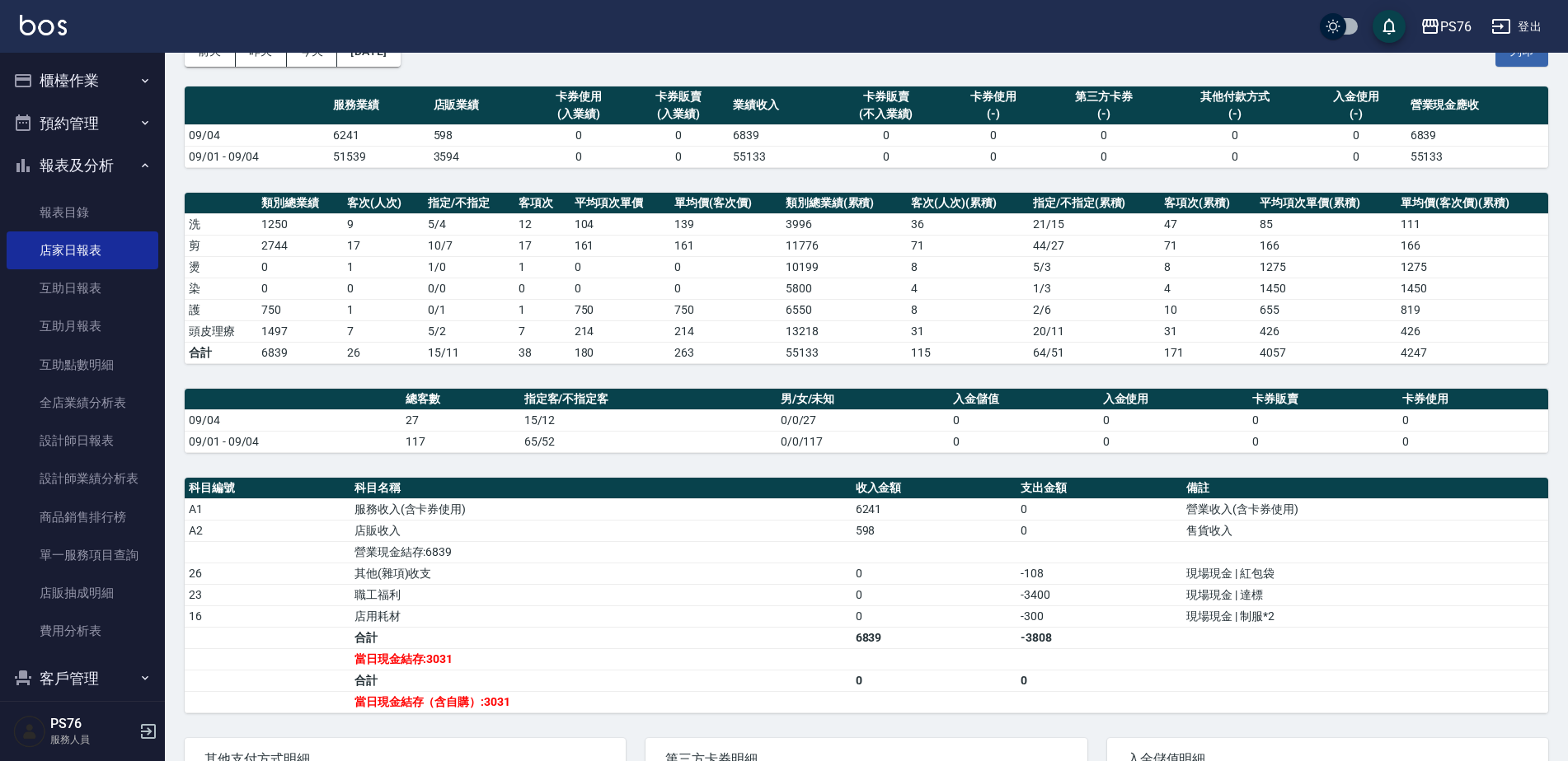
click at [527, 410] on td "15/12" at bounding box center [648, 420] width 256 height 21
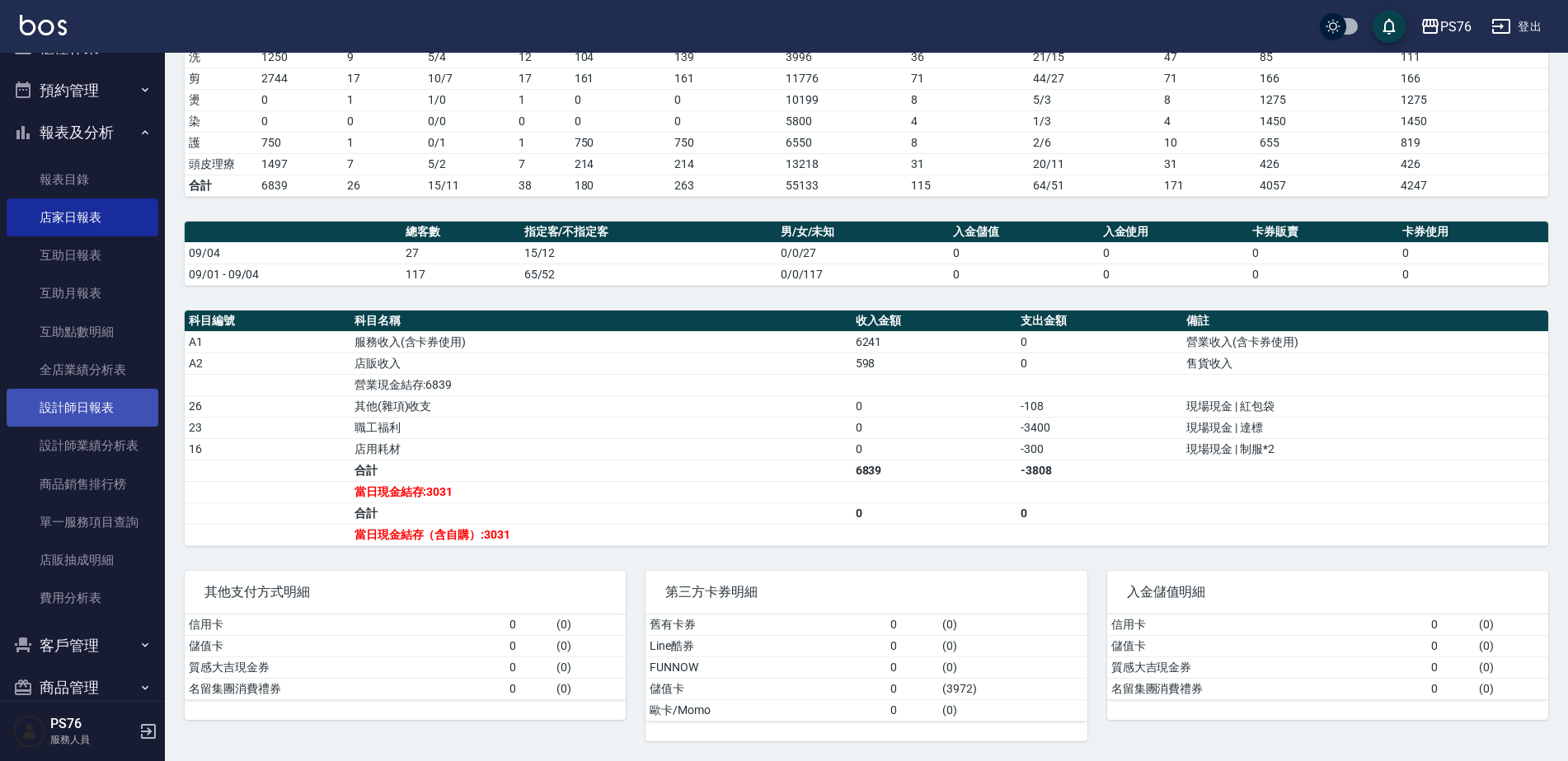
scroll to position [61, 0]
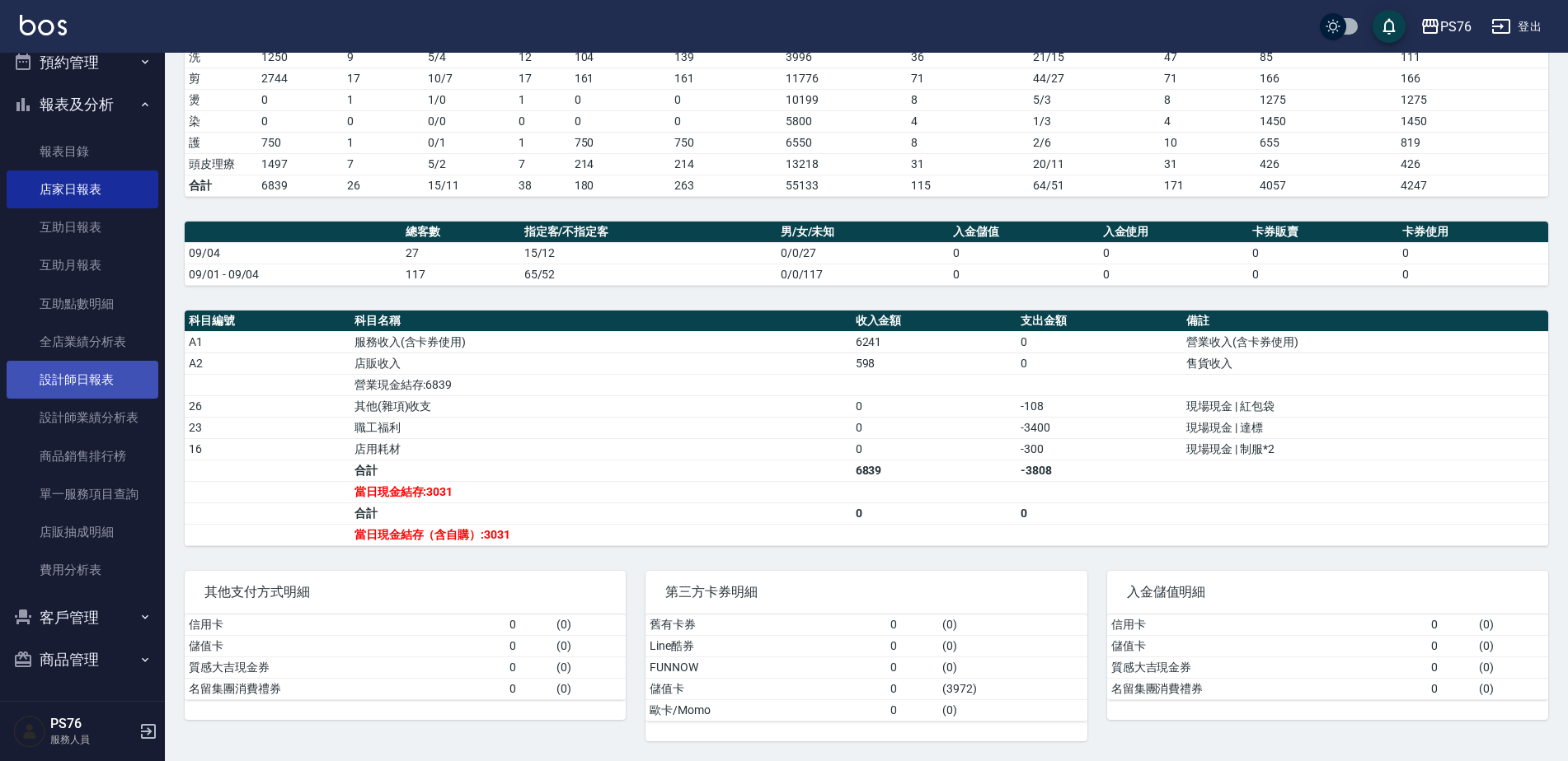
click at [103, 381] on link "設計師日報表" at bounding box center [82, 380] width 152 height 38
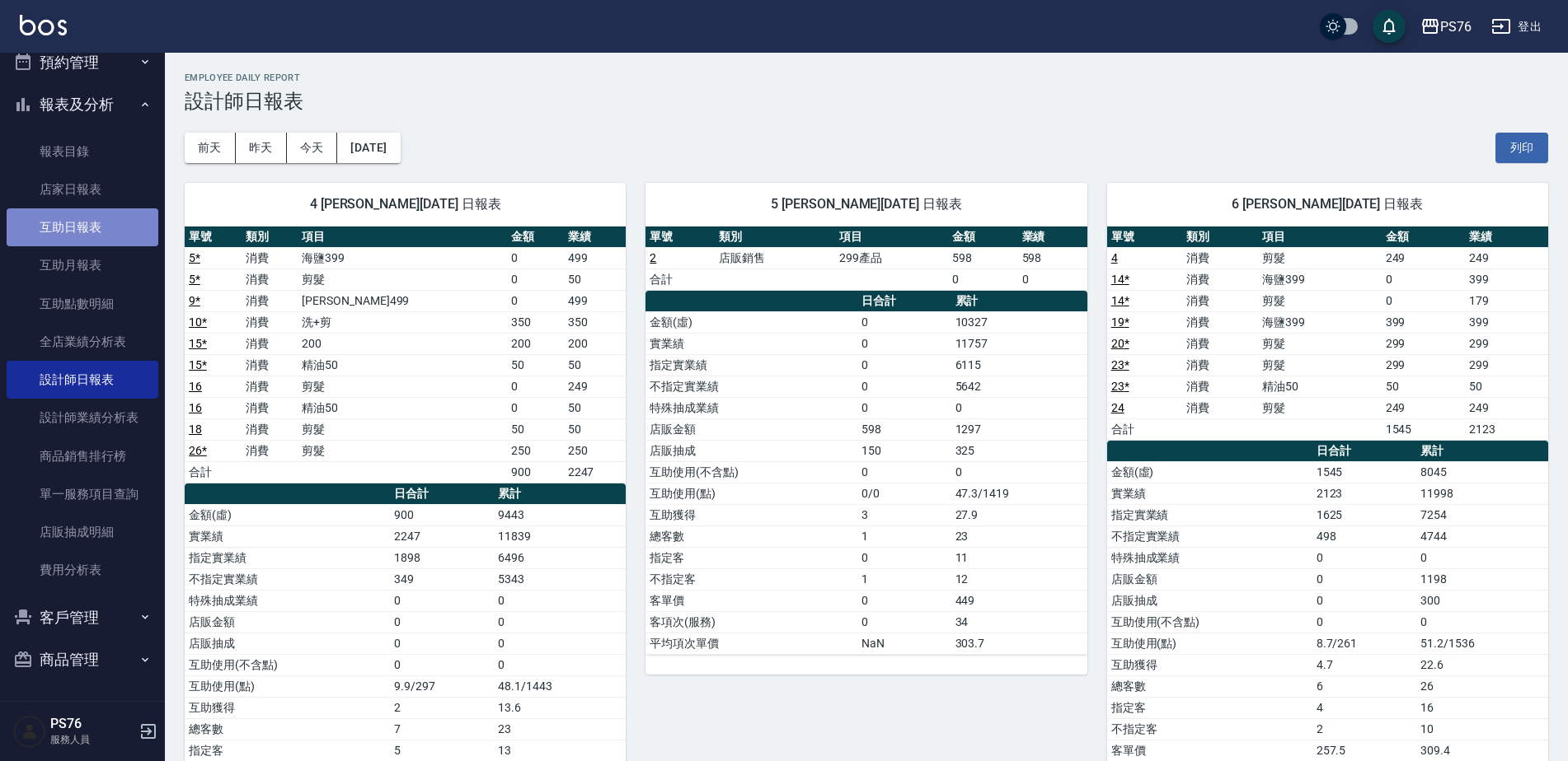
click at [107, 223] on link "互助日報表" at bounding box center [82, 227] width 152 height 38
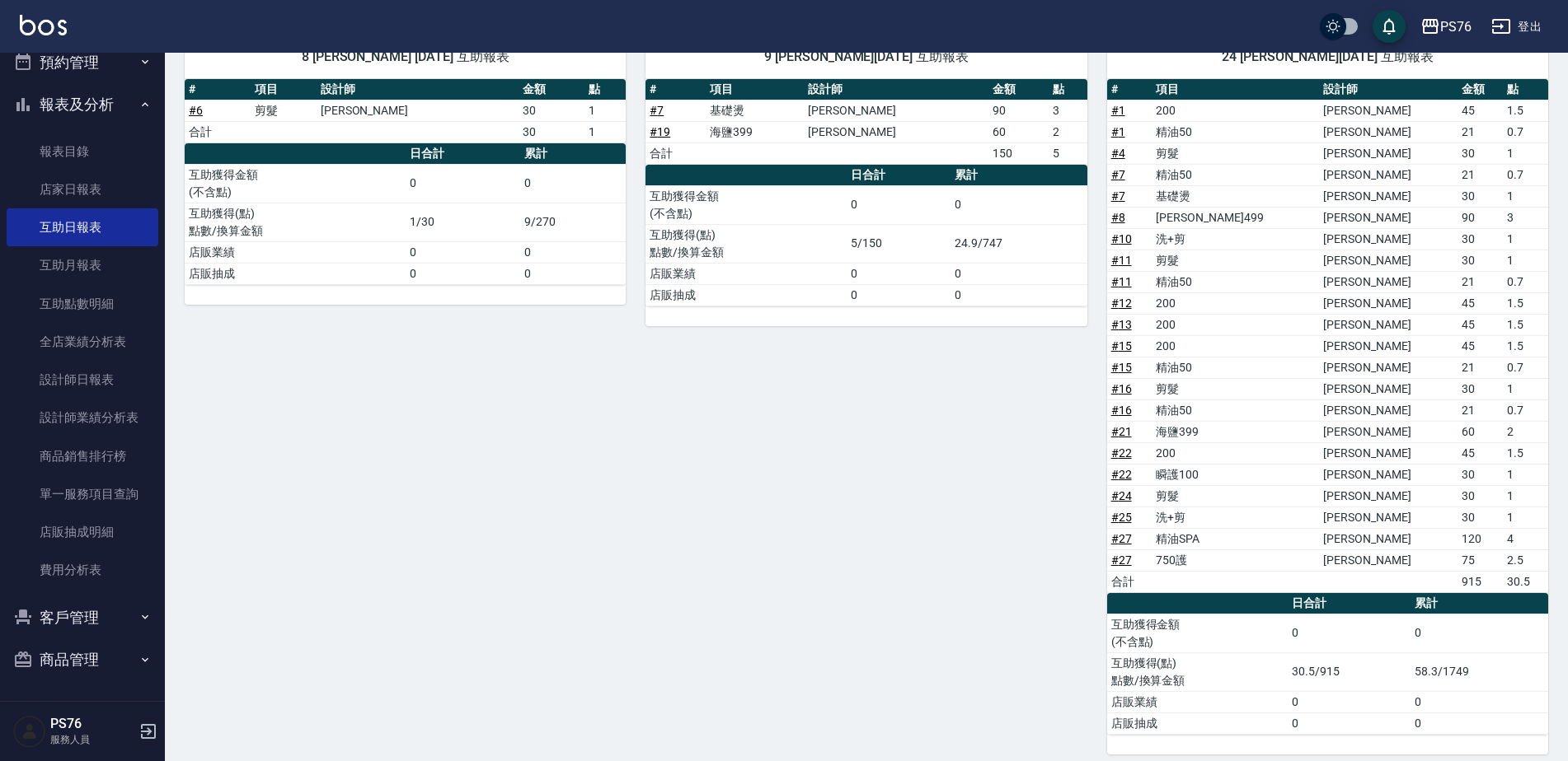
scroll to position [557, 0]
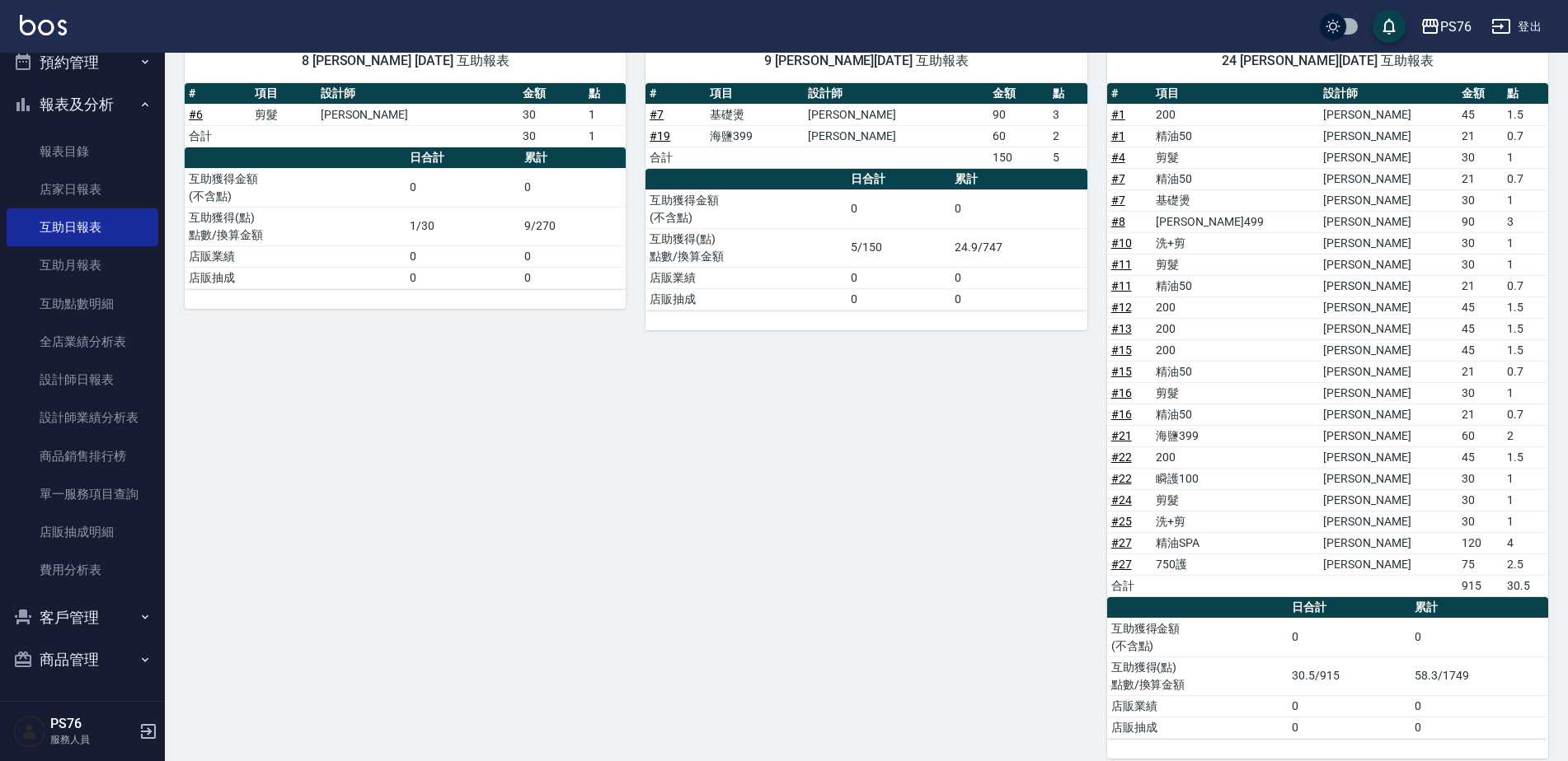
click at [1495, 30] on icon "button" at bounding box center [1500, 26] width 20 height 20
